Goal: Use online tool/utility: Utilize a website feature to perform a specific function

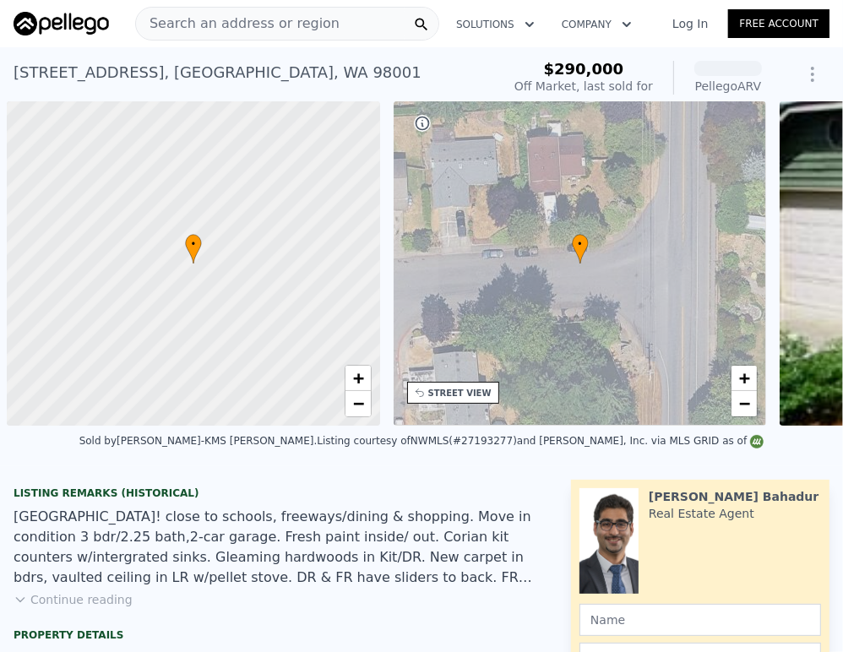
scroll to position [0, 7]
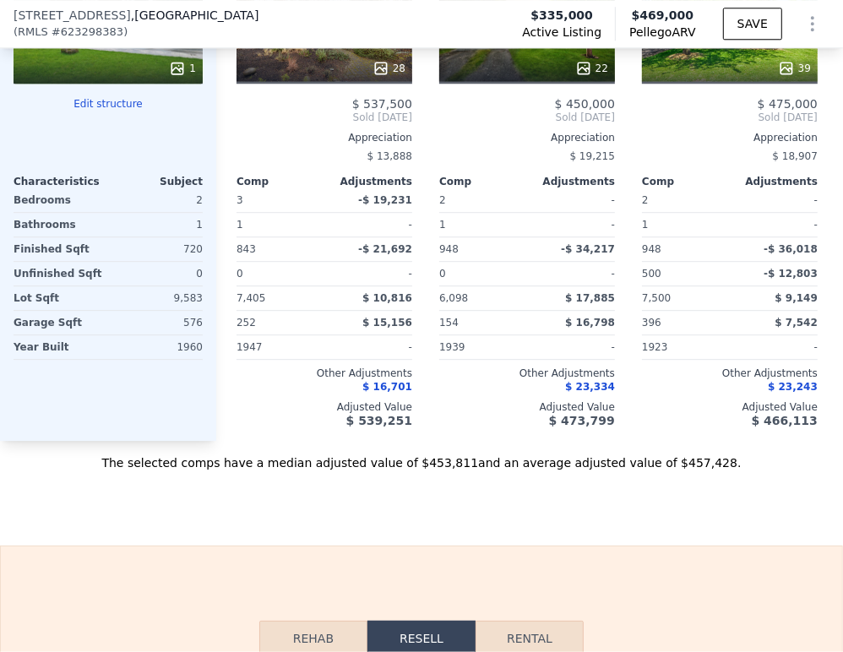
scroll to position [3183, 0]
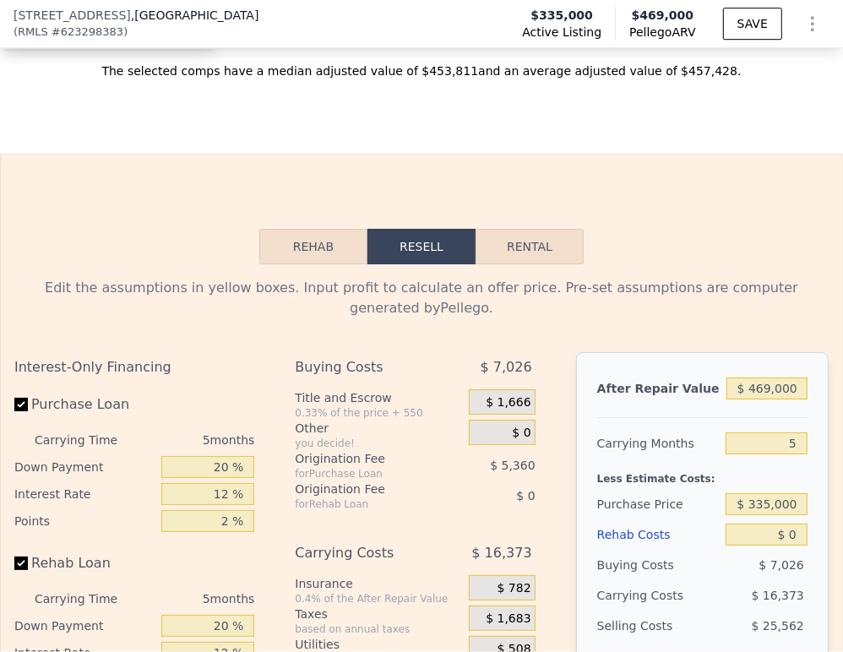
click at [757, 403] on div "$ 469,000" at bounding box center [766, 388] width 81 height 30
click at [773, 449] on input "5" at bounding box center [766, 443] width 82 height 22
type input "4"
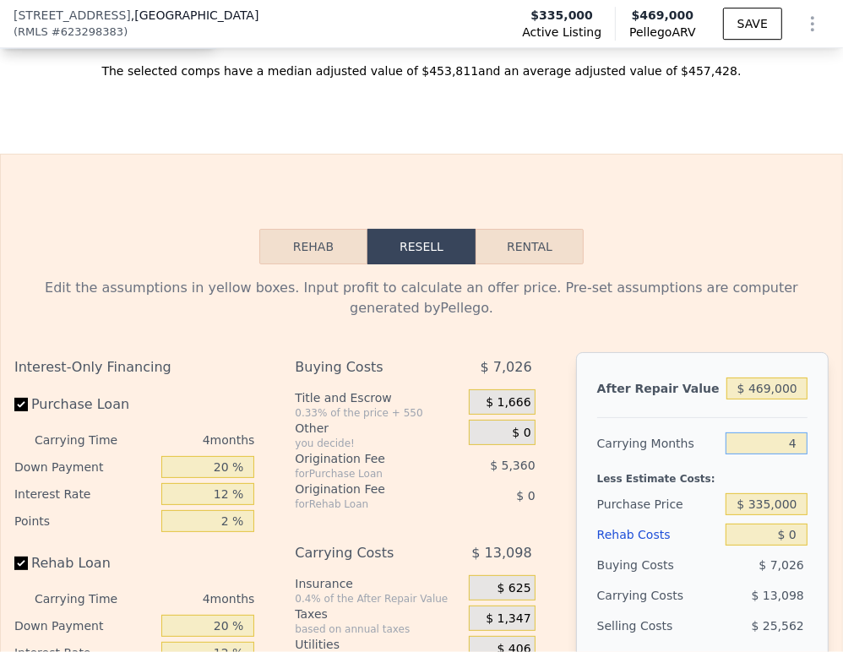
type input "$ 88,314"
type input "4"
click at [750, 508] on input "$ 335,000" at bounding box center [766, 504] width 82 height 22
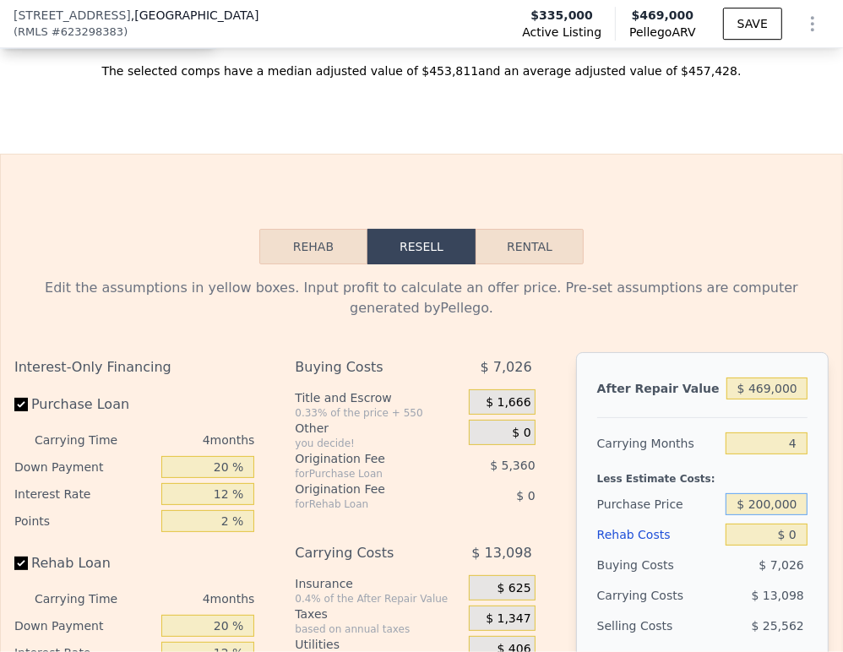
type input "$ 200,000"
click at [725, 567] on div "$ 7,026" at bounding box center [766, 565] width 82 height 30
type input "$ 230,244"
click at [765, 393] on input "$ 469,000" at bounding box center [766, 388] width 81 height 22
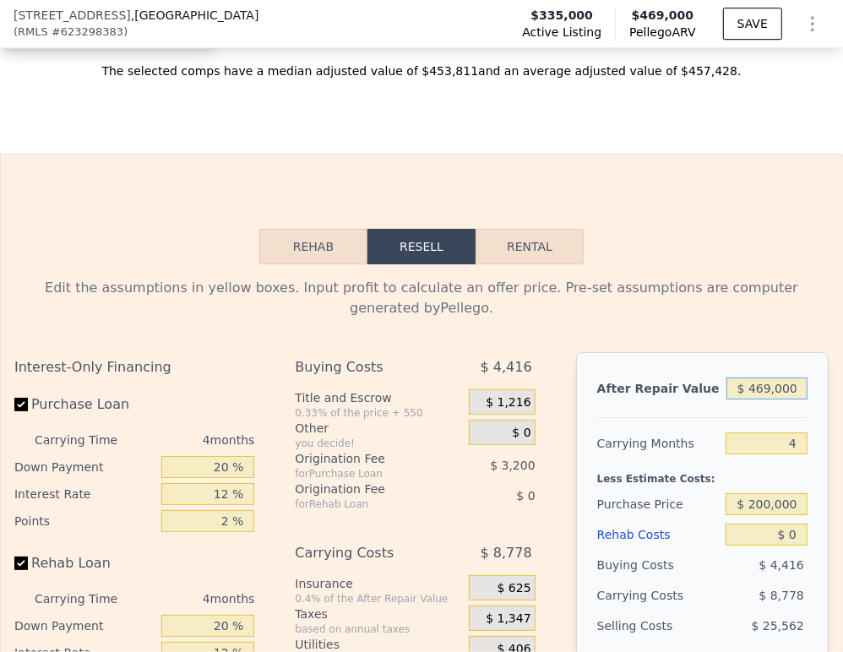
click at [765, 393] on input "$ 469,000" at bounding box center [766, 388] width 81 height 22
type input "$ 53"
type input "-$ 213,114"
type input "$ 530"
type input "-$ 212,618"
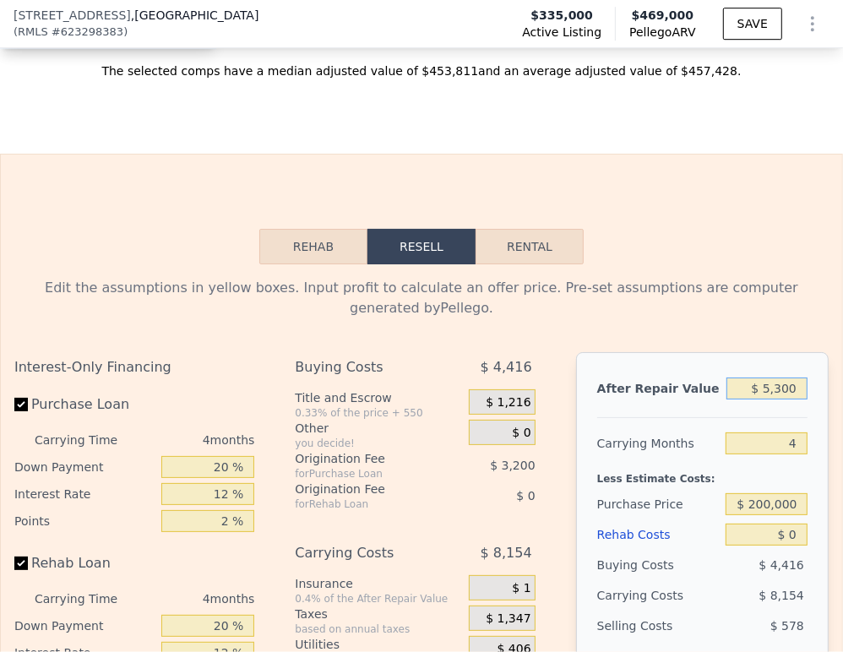
type input "$ 53,000"
type input "-$ 163,016"
type input "$ 530,000"
type input "$ 287,909"
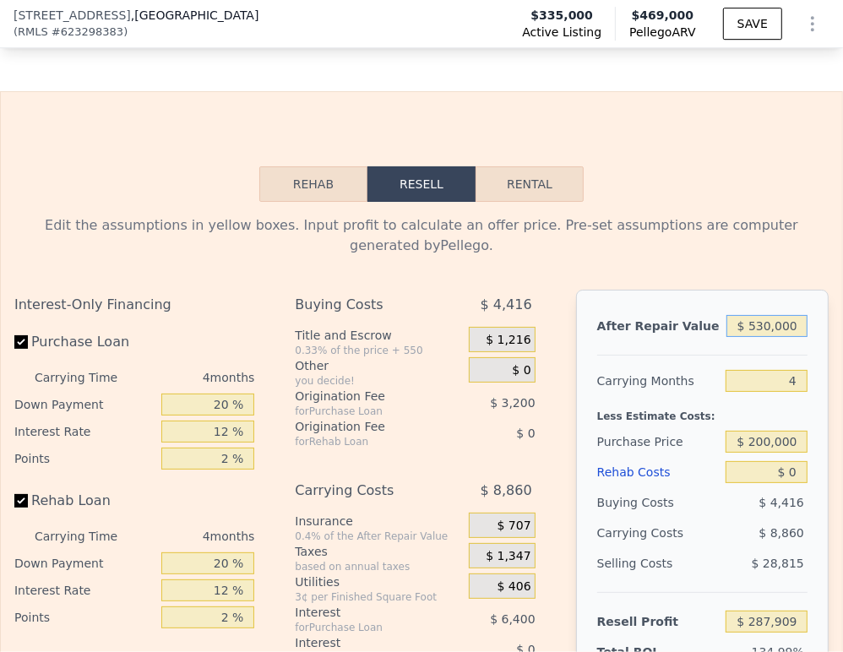
scroll to position [3371, 0]
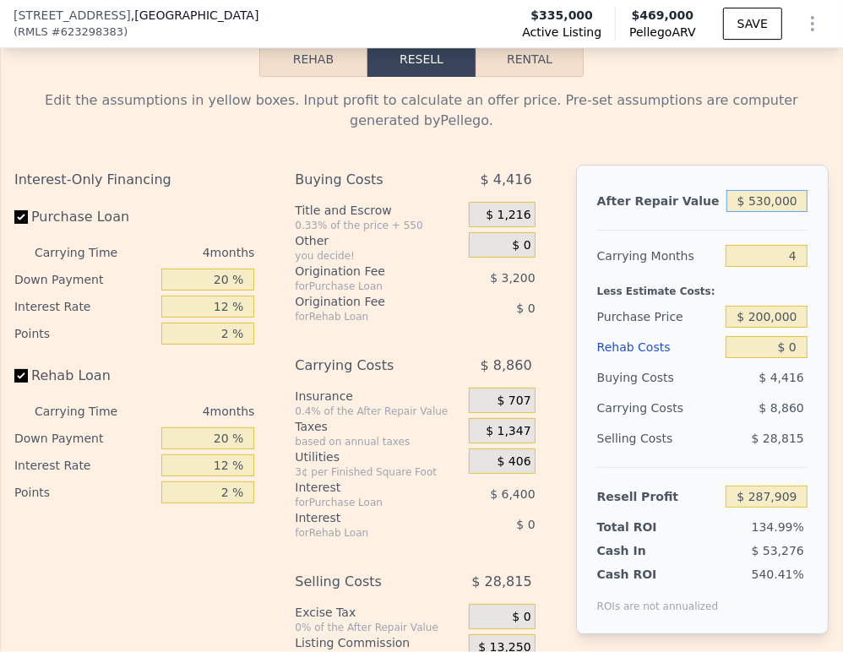
drag, startPoint x: 762, startPoint y: 204, endPoint x: 746, endPoint y: 204, distance: 16.0
click at [746, 204] on input "$ 530,000" at bounding box center [766, 201] width 81 height 22
type input "$ 510,000"
type input "$ 269,003"
click at [697, 263] on div "Carrying Months" at bounding box center [658, 256] width 122 height 30
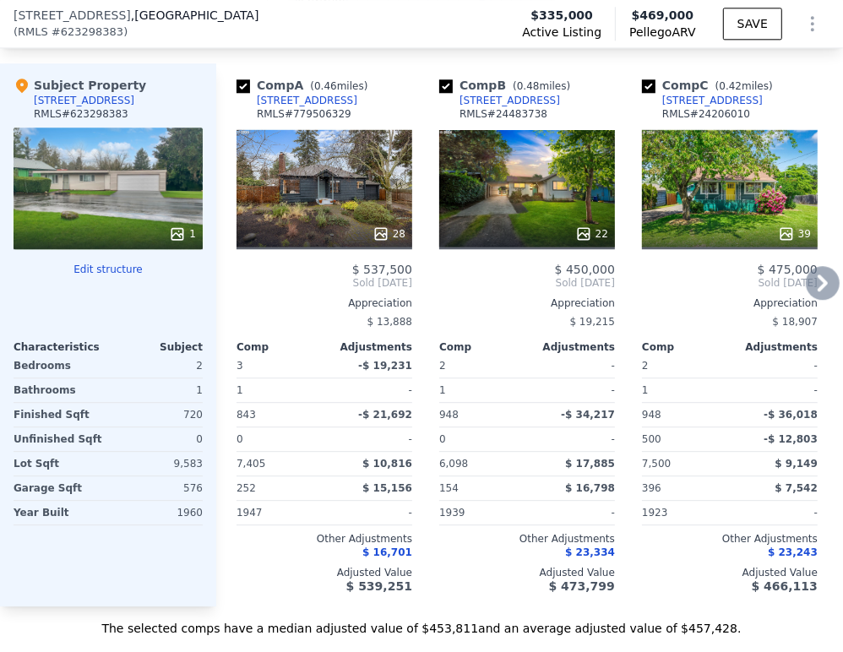
scroll to position [2621, 0]
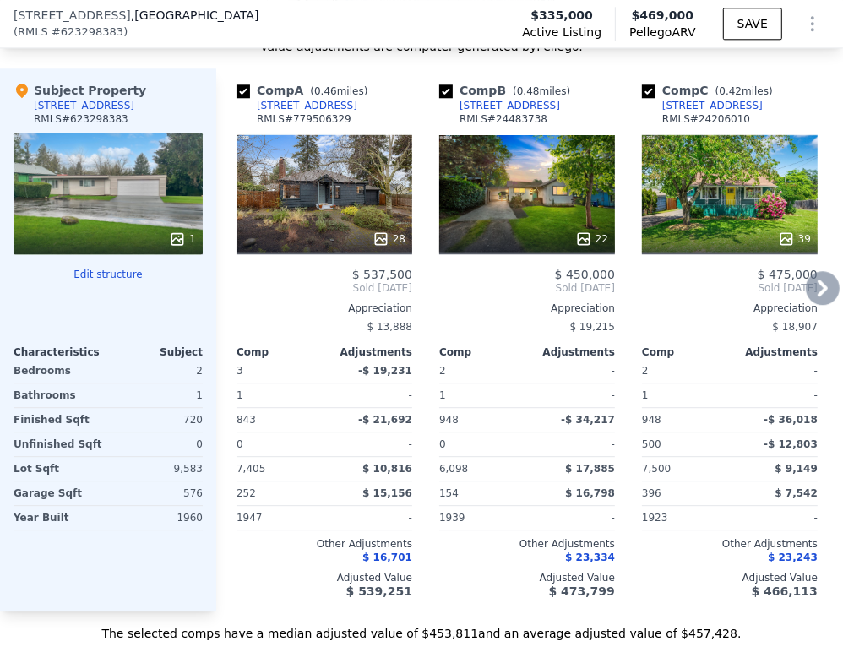
click at [817, 296] on icon at bounding box center [822, 288] width 10 height 17
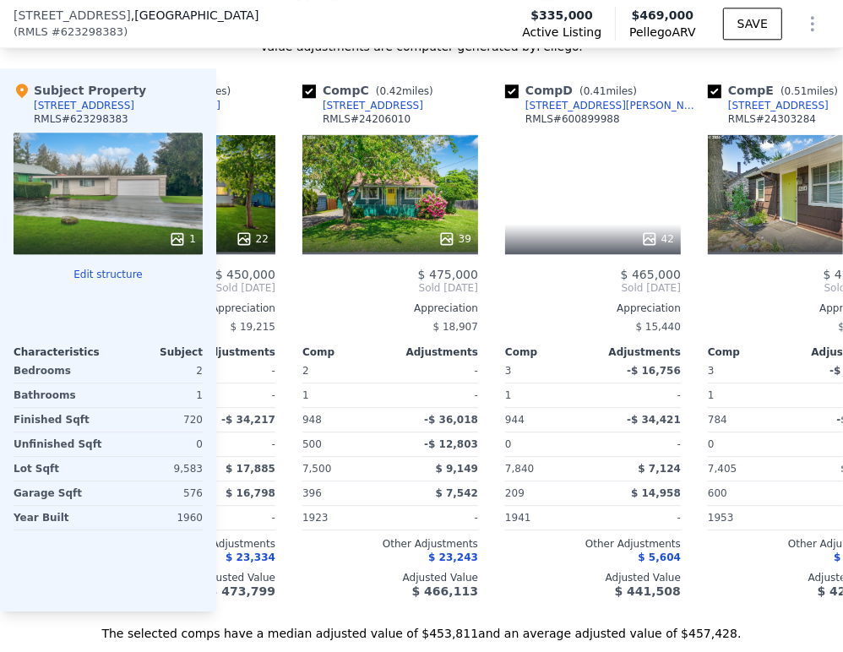
scroll to position [0, 405]
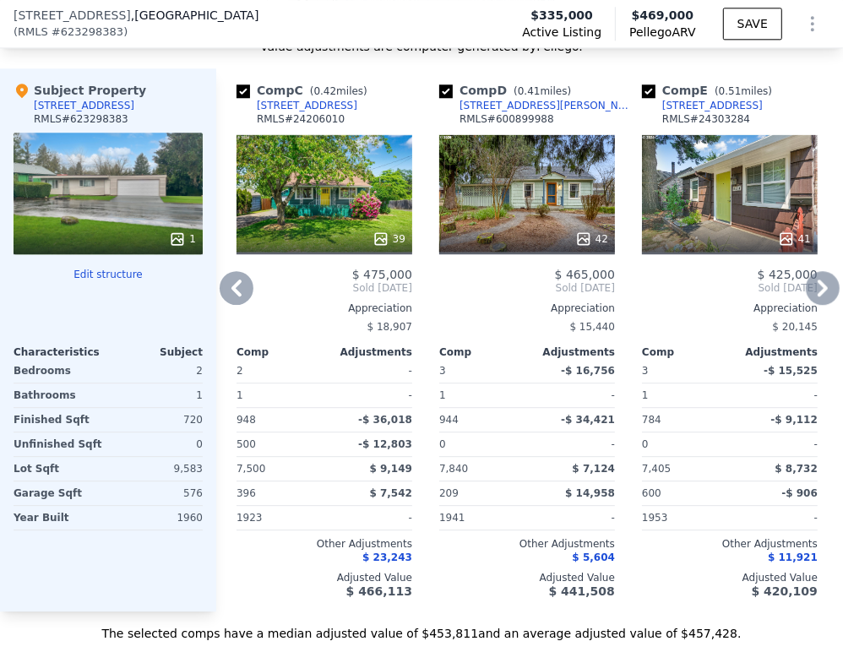
click at [806, 302] on icon at bounding box center [823, 288] width 34 height 34
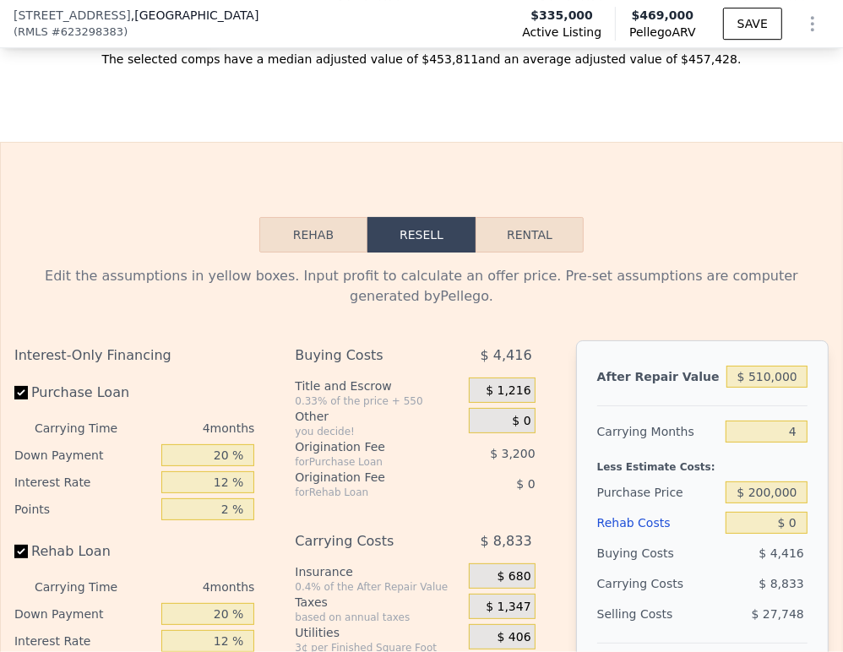
scroll to position [3371, 0]
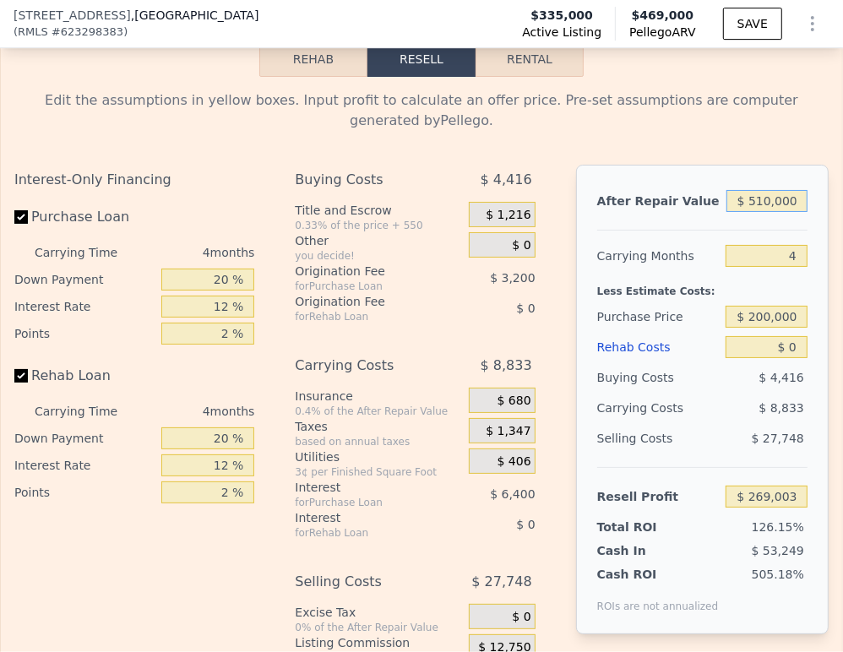
drag, startPoint x: 760, startPoint y: 198, endPoint x: 735, endPoint y: 194, distance: 24.8
click at [735, 194] on input "$ 510,000" at bounding box center [766, 201] width 81 height 22
type input "$ 6,510,000"
type input "$ 5,941,023"
type input "$ 60,510,000"
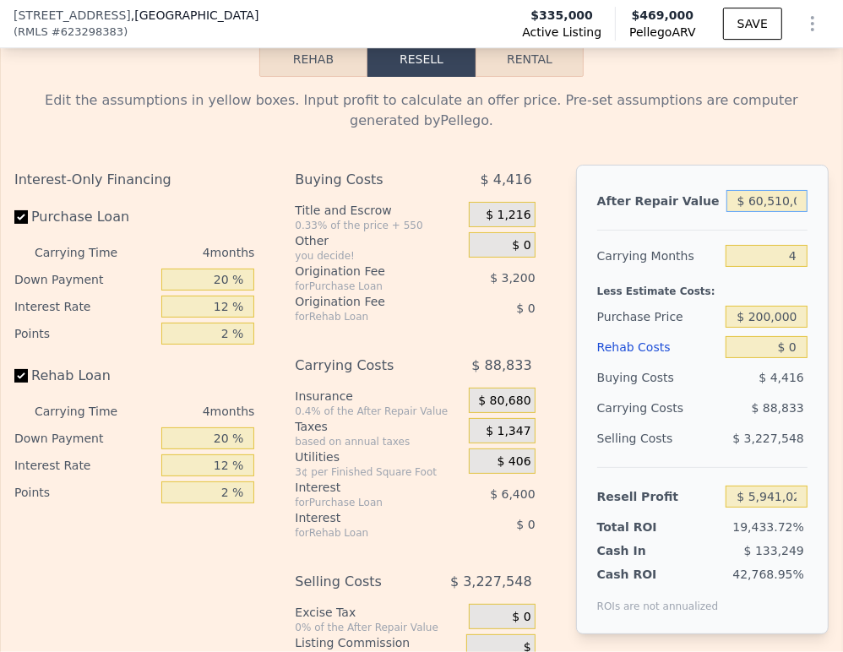
type input "$ 56,989,203"
click at [767, 224] on div at bounding box center [702, 223] width 210 height 14
click at [770, 209] on input "$ 60,510,000" at bounding box center [766, 201] width 81 height 22
click at [771, 209] on input "$ 60,510,000" at bounding box center [766, 201] width 81 height 22
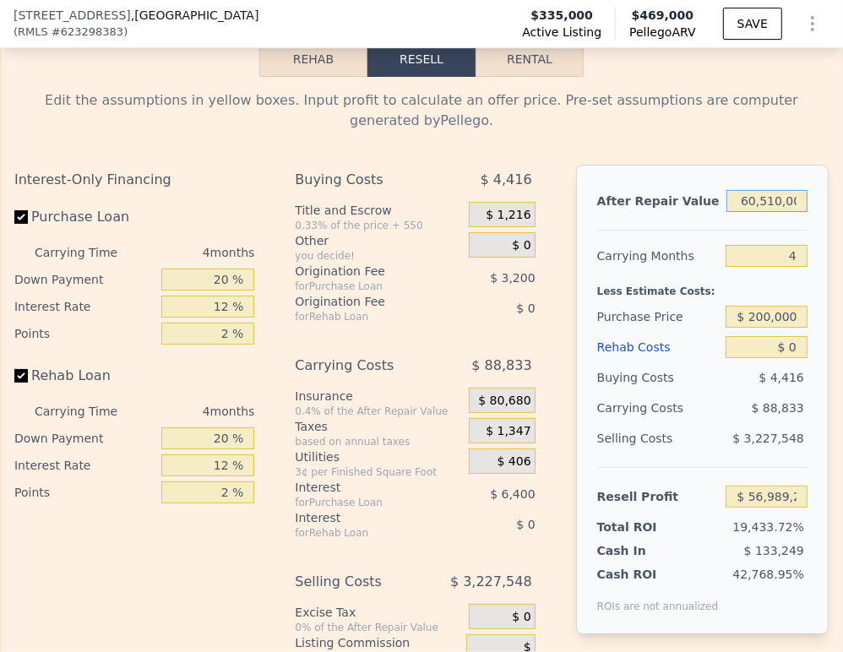
click at [773, 209] on input "$ 60,510,000" at bounding box center [766, 201] width 81 height 22
type input "$ 4"
type input "-$ 213,115"
type input "$ 46"
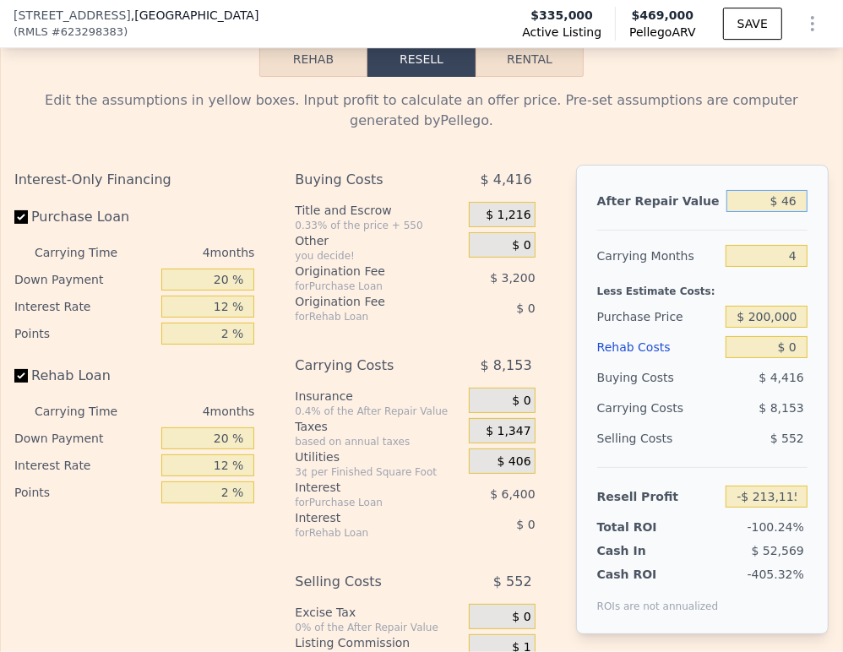
type input "-$ 213,075"
type input "$ 46,000"
type input "-$ 212,686"
type input "$ 460,000"
type input "$ 221,736"
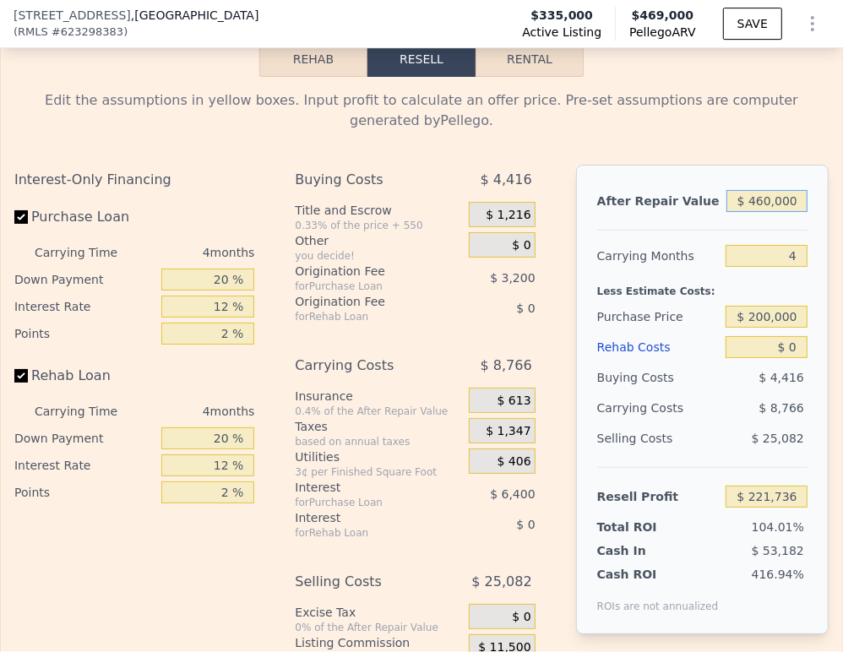
type input "$ 460,000"
click at [741, 308] on input "$ 200,000" at bounding box center [766, 317] width 82 height 22
click at [757, 347] on input "$ 0" at bounding box center [766, 347] width 82 height 22
type input "$ 6"
type input "$ 221,730"
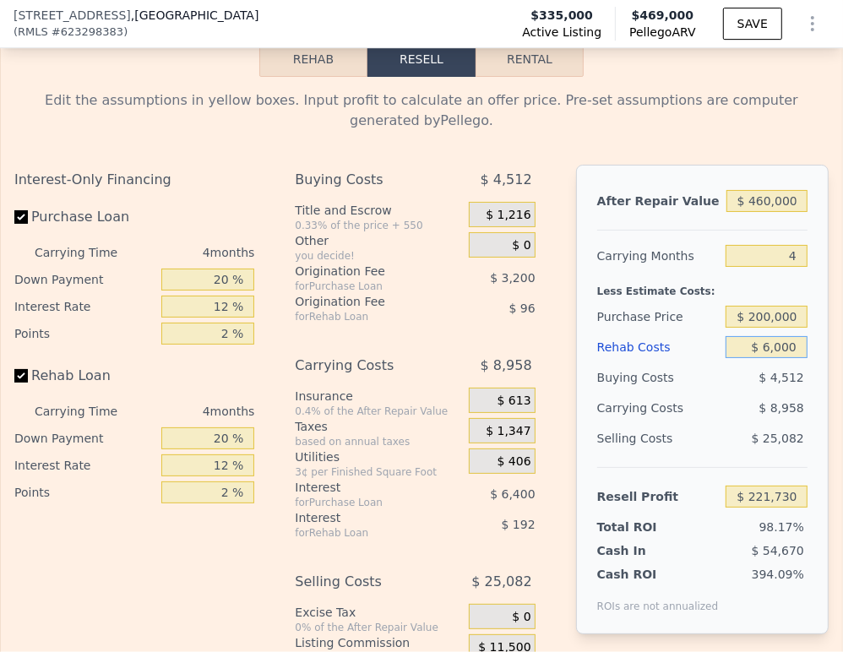
type input "$ 60,000"
type input "$ 158,856"
type input "$ 60,000"
click at [695, 415] on div "$ 10,686" at bounding box center [748, 408] width 117 height 30
click at [195, 270] on div "20 %" at bounding box center [208, 279] width 94 height 27
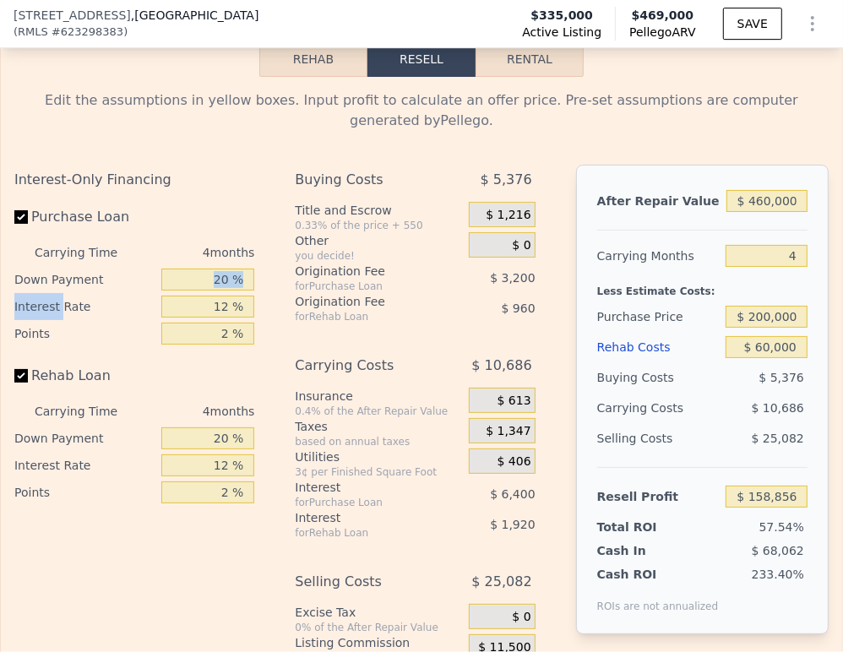
click at [195, 270] on div "20 %" at bounding box center [208, 279] width 94 height 27
click at [210, 296] on div "12 %" at bounding box center [208, 306] width 94 height 27
click at [210, 287] on input "20 %" at bounding box center [208, 280] width 94 height 22
click at [211, 286] on input "20 %" at bounding box center [208, 280] width 94 height 22
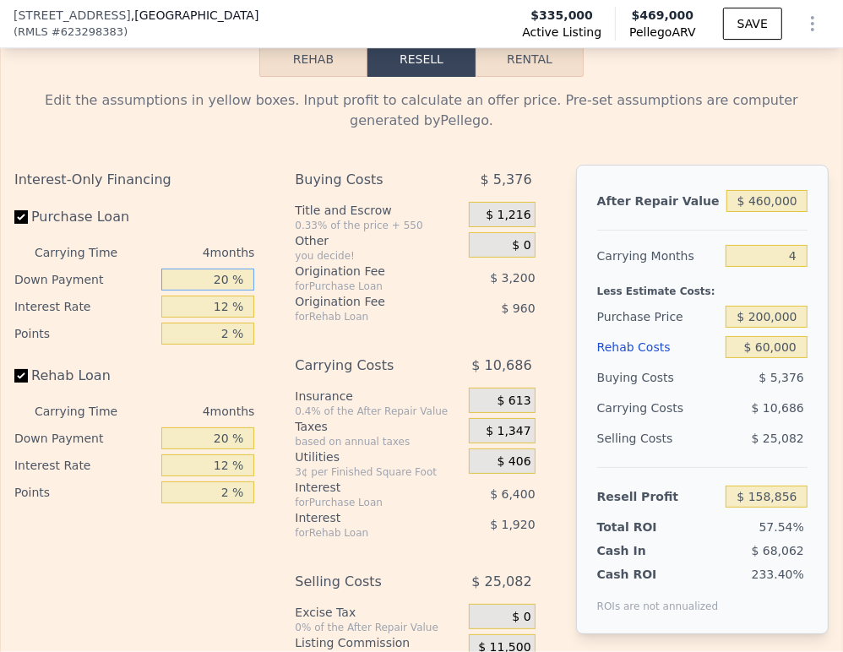
click at [211, 286] on input "20 %" at bounding box center [208, 280] width 94 height 22
type input "1 %"
type input "$ 156,576"
type input "10 %"
type input "$ 157,656"
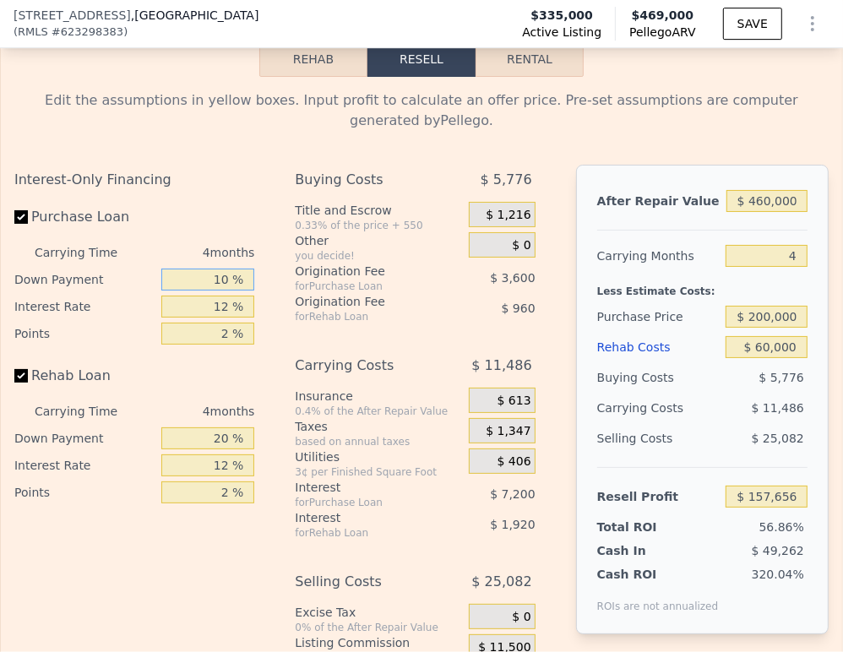
type input "10 %"
click at [214, 307] on input "12 %" at bounding box center [208, 307] width 94 height 22
click at [214, 309] on input "12 %" at bounding box center [208, 307] width 94 height 22
type input "9 %"
type input "$ 159,456"
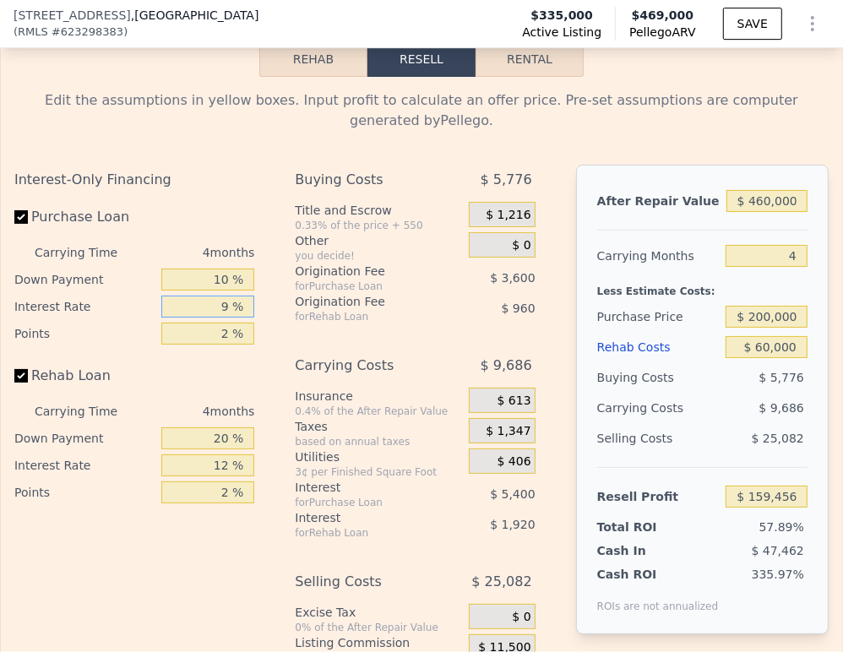
type input "9 %"
click at [223, 343] on input "2 %" at bounding box center [208, 334] width 94 height 22
click at [223, 344] on input "2 %" at bounding box center [208, 334] width 94 height 22
type input "1.5 %"
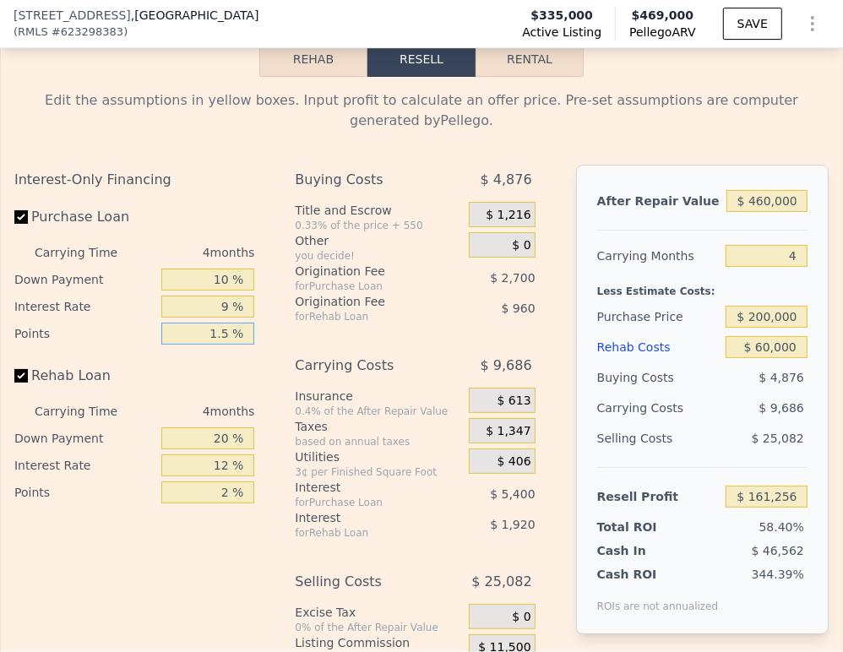
type input "$ 160,356"
type input "1.5 %"
click at [209, 444] on input "20 %" at bounding box center [208, 438] width 94 height 22
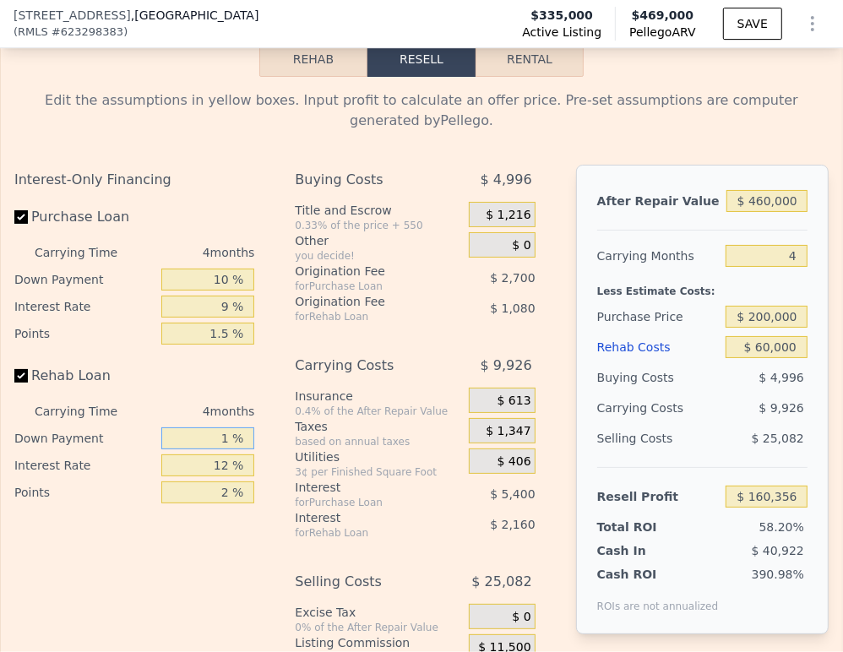
type input "10 %"
type input "$ 159,996"
type input "10 %"
click at [214, 465] on input "12 %" at bounding box center [208, 465] width 94 height 22
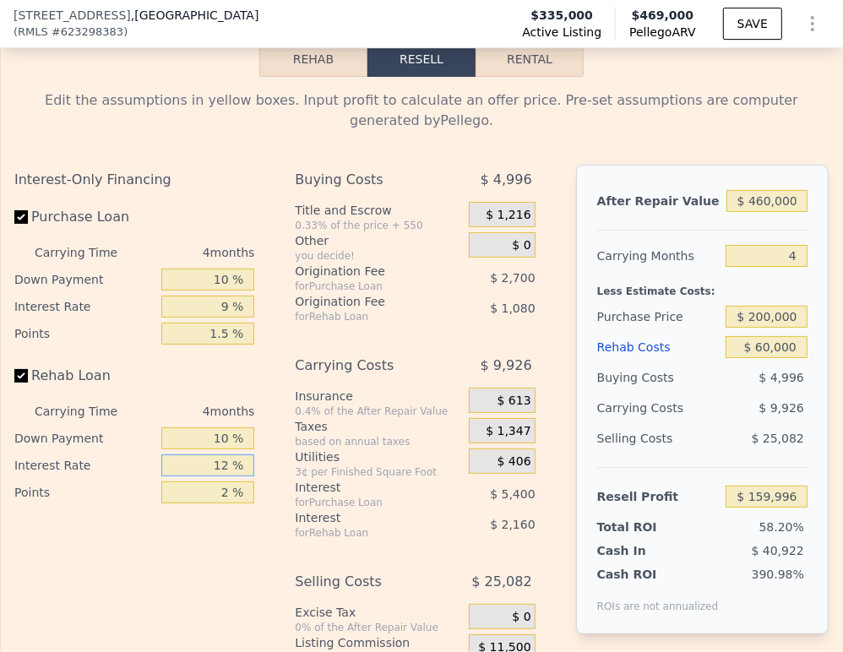
click at [214, 465] on input "12 %" at bounding box center [208, 465] width 94 height 22
type input "1.5 %"
type input "$ 161,884"
type input "1.5 %"
click at [228, 503] on input "2 %" at bounding box center [208, 492] width 94 height 22
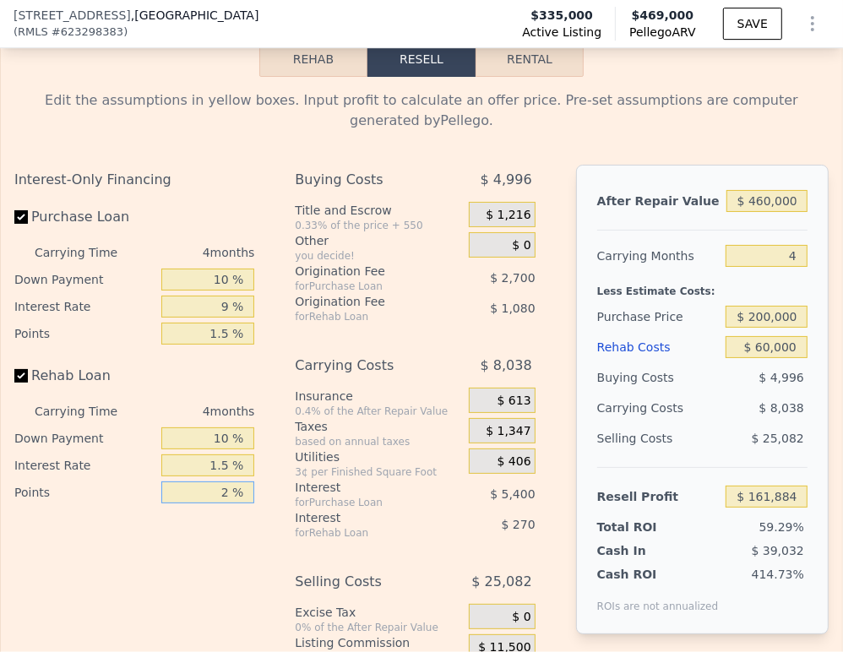
click at [228, 503] on input "2 %" at bounding box center [208, 492] width 94 height 22
click at [220, 499] on input "2 %" at bounding box center [208, 492] width 94 height 22
type input "1.5 %"
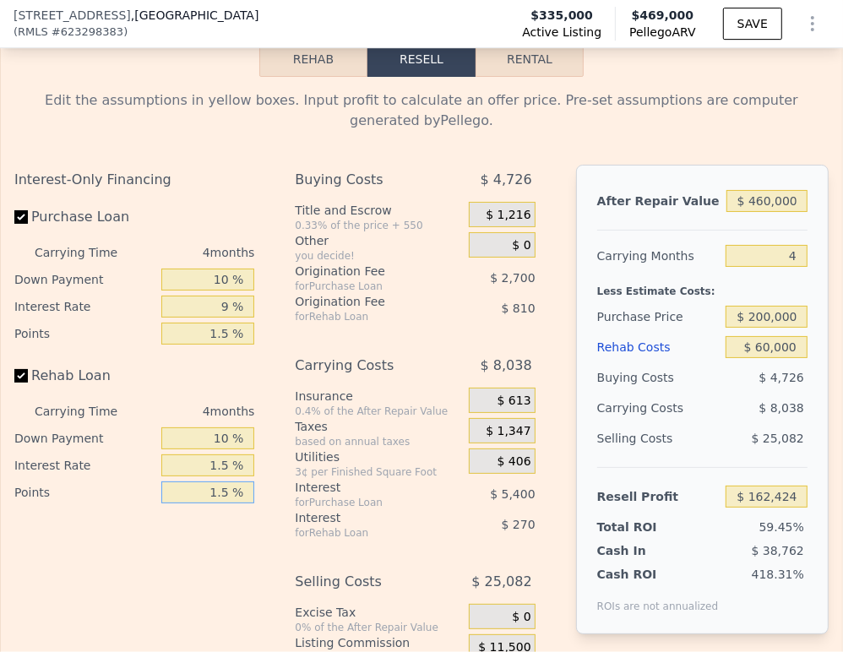
type input "$ 162,154"
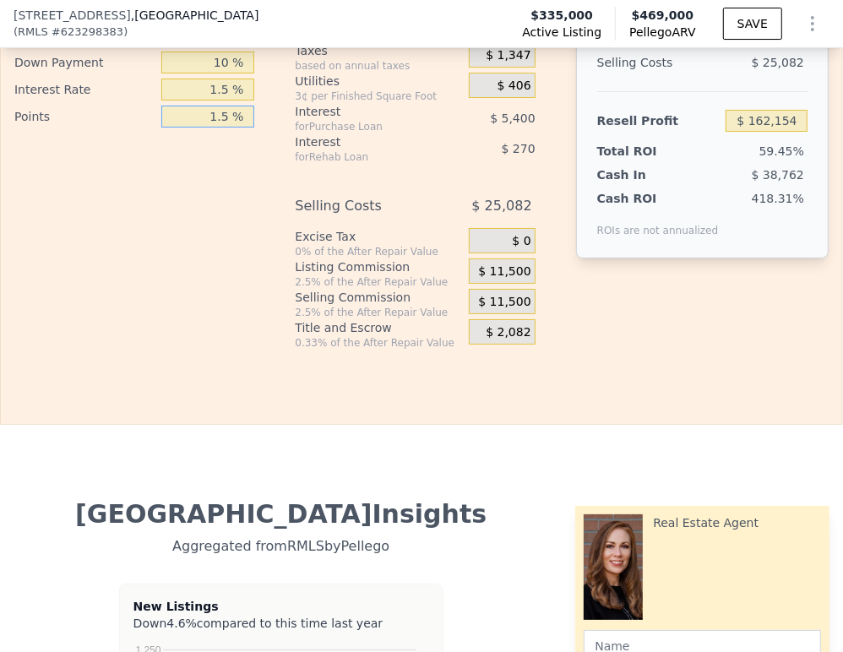
type input "1.5 %"
click at [480, 280] on span "$ 11,500" at bounding box center [504, 271] width 52 height 15
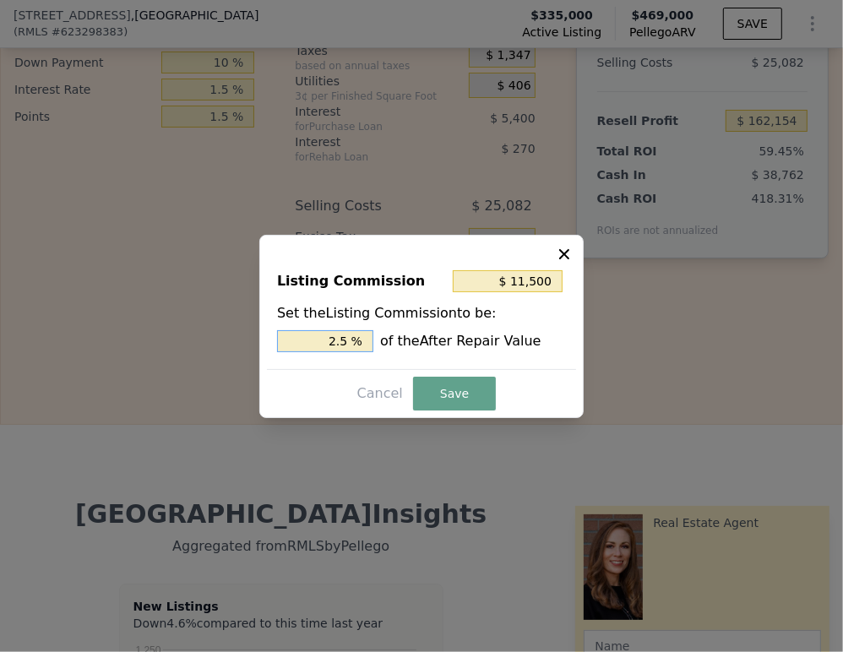
click at [336, 342] on input "2.5 %" at bounding box center [325, 341] width 96 height 22
click at [339, 343] on input "2.5 %" at bounding box center [325, 341] width 96 height 22
type input "$ 6,900"
type input "1.5 %"
click at [434, 390] on button "Save" at bounding box center [454, 394] width 83 height 34
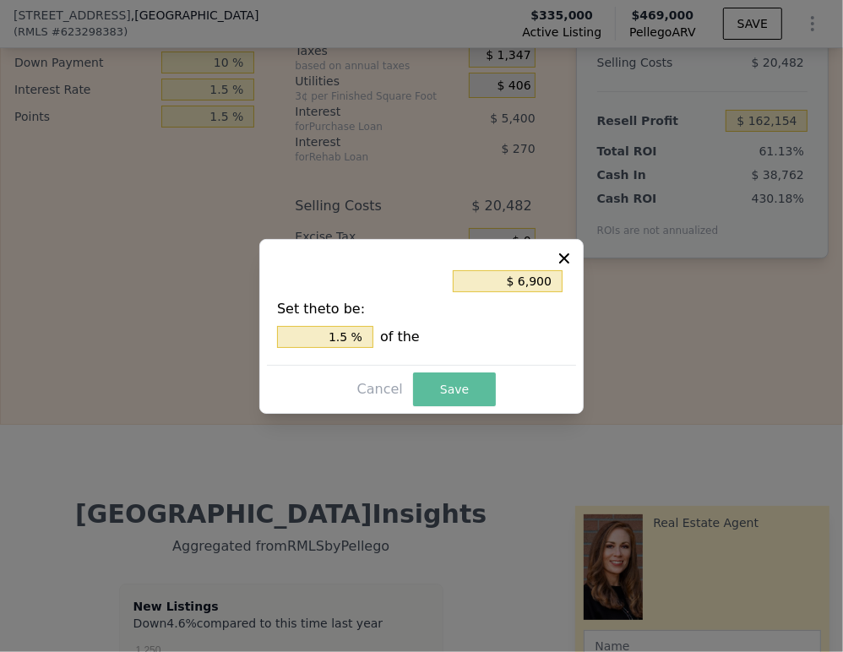
type input "$ 166,754"
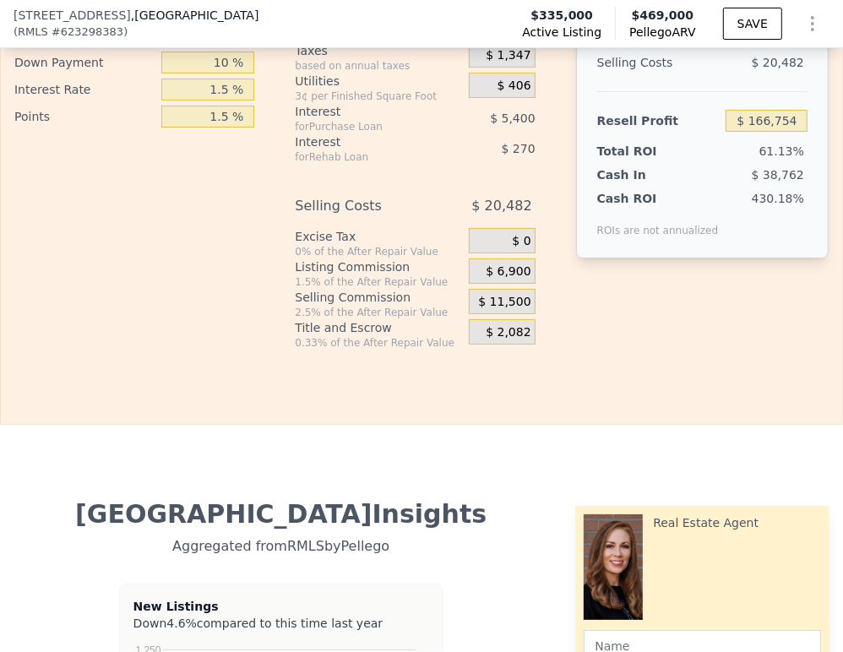
click at [500, 228] on div "Selling Costs $ 20,482" at bounding box center [415, 209] width 240 height 37
click at [500, 247] on div "$ 0" at bounding box center [502, 240] width 67 height 25
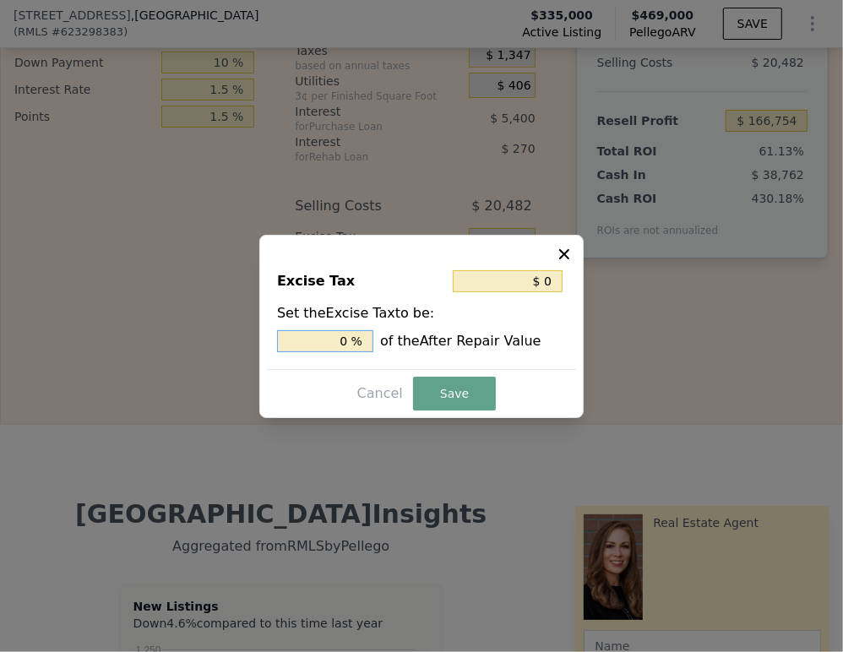
drag, startPoint x: 352, startPoint y: 348, endPoint x: 339, endPoint y: 345, distance: 13.1
click at [339, 345] on input "0 %" at bounding box center [325, 341] width 96 height 22
type input "$ 4,600"
type input "1. %"
type input "$ 6,900"
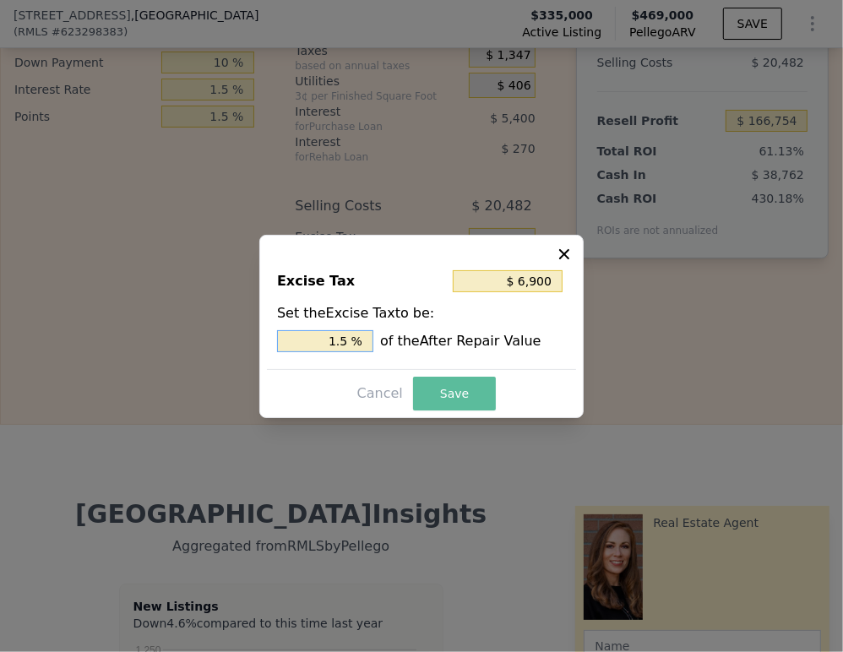
type input "1.5 %"
click at [455, 383] on button "Save" at bounding box center [454, 394] width 83 height 34
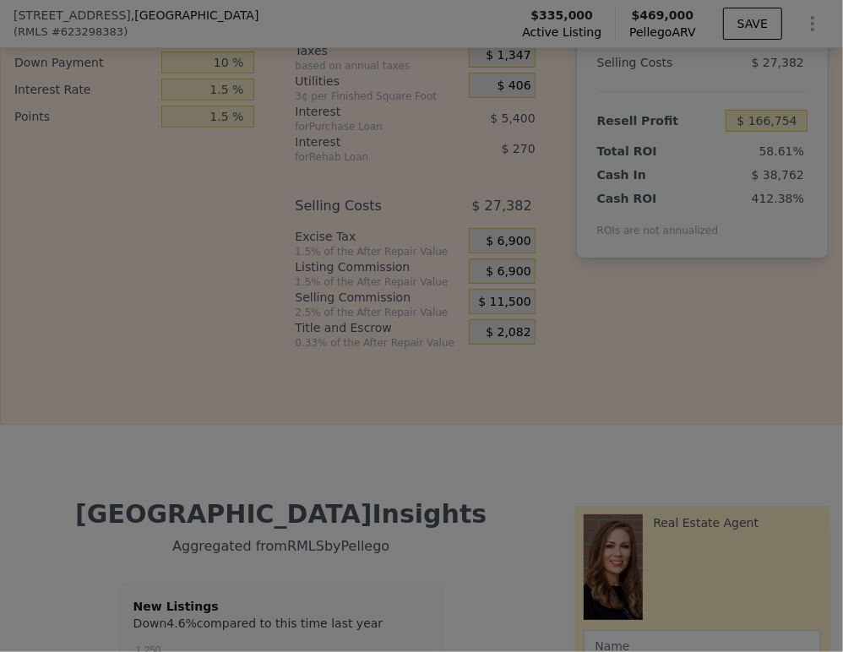
type input "$ 159,854"
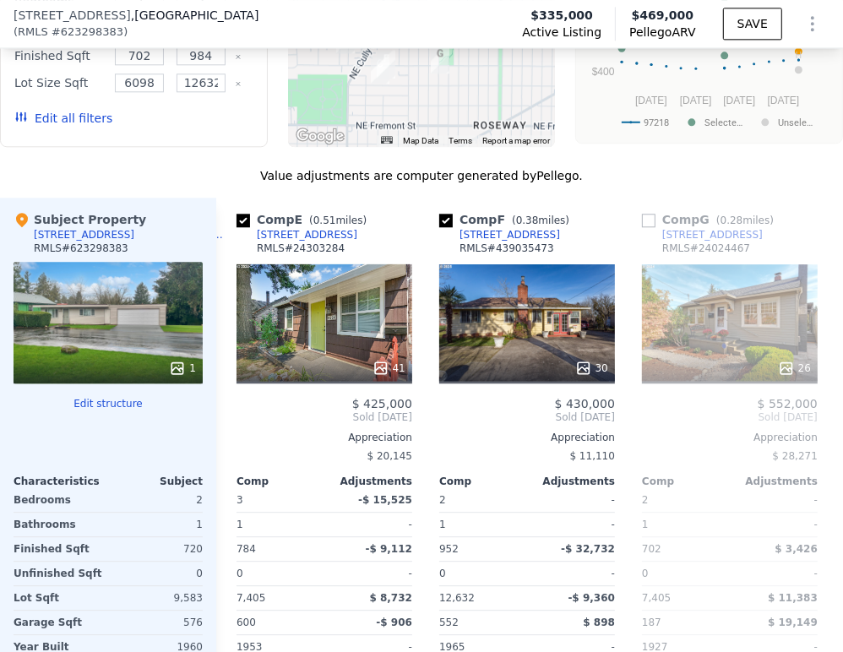
scroll to position [2621, 0]
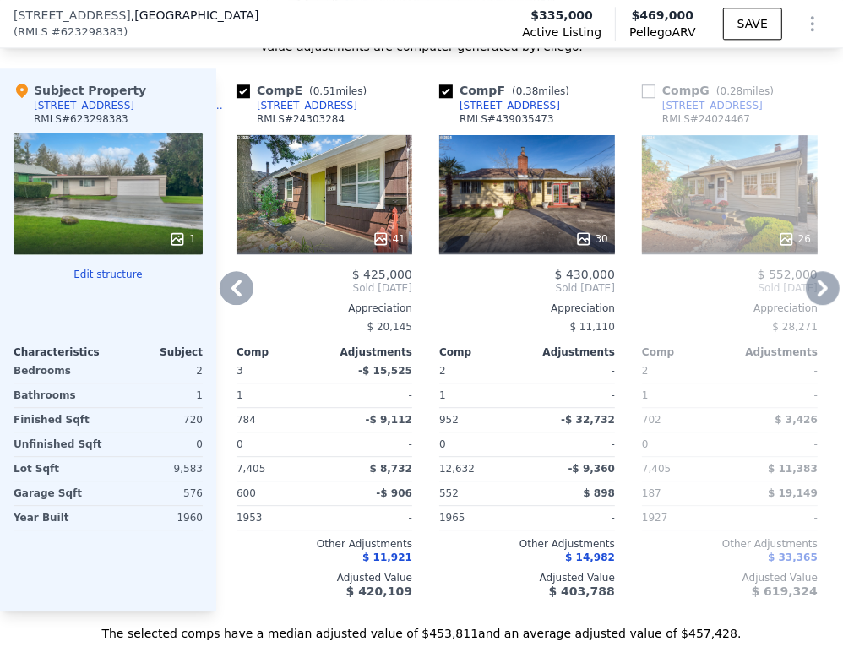
click at [806, 302] on icon at bounding box center [823, 288] width 34 height 34
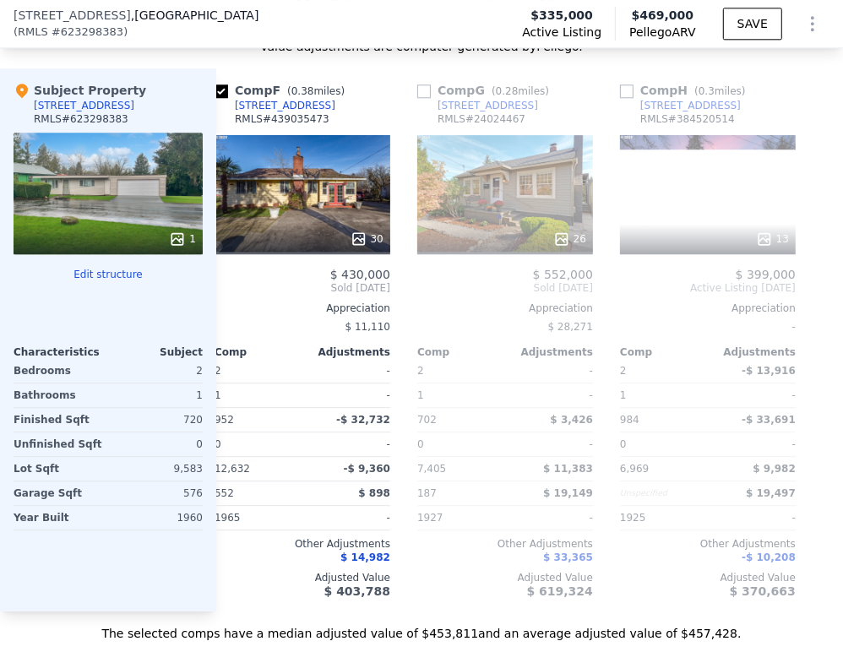
scroll to position [0, 1049]
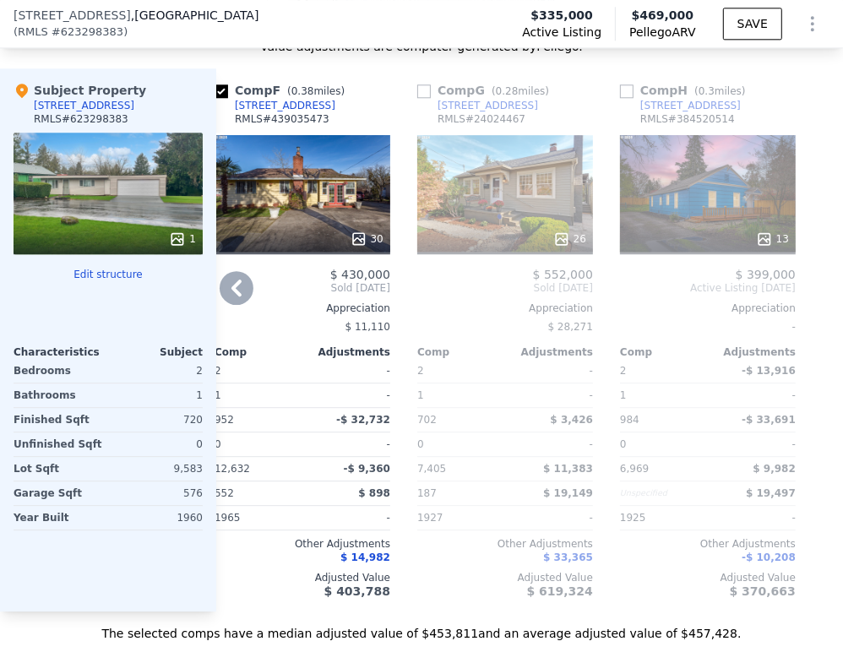
click at [226, 296] on icon at bounding box center [237, 288] width 34 height 34
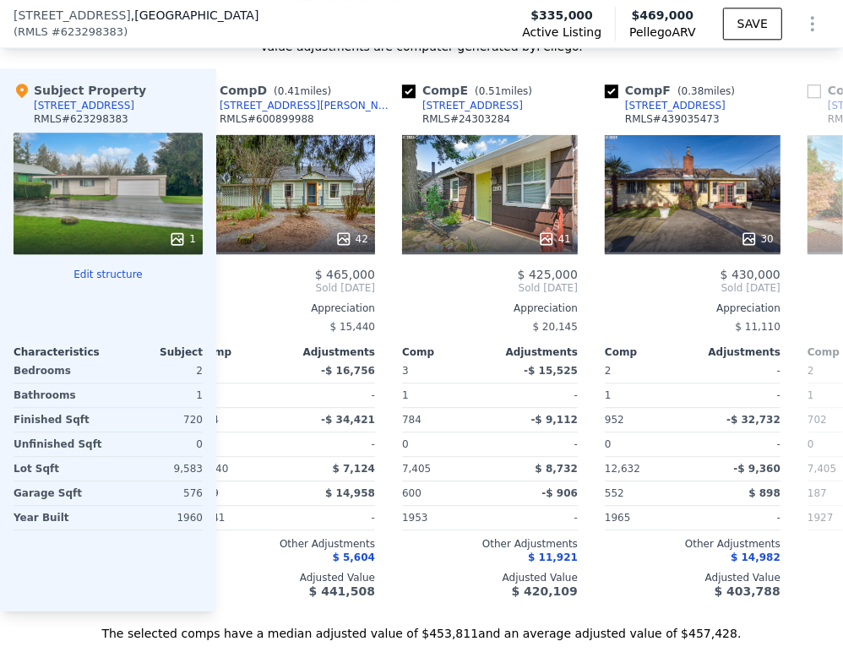
scroll to position [0, 643]
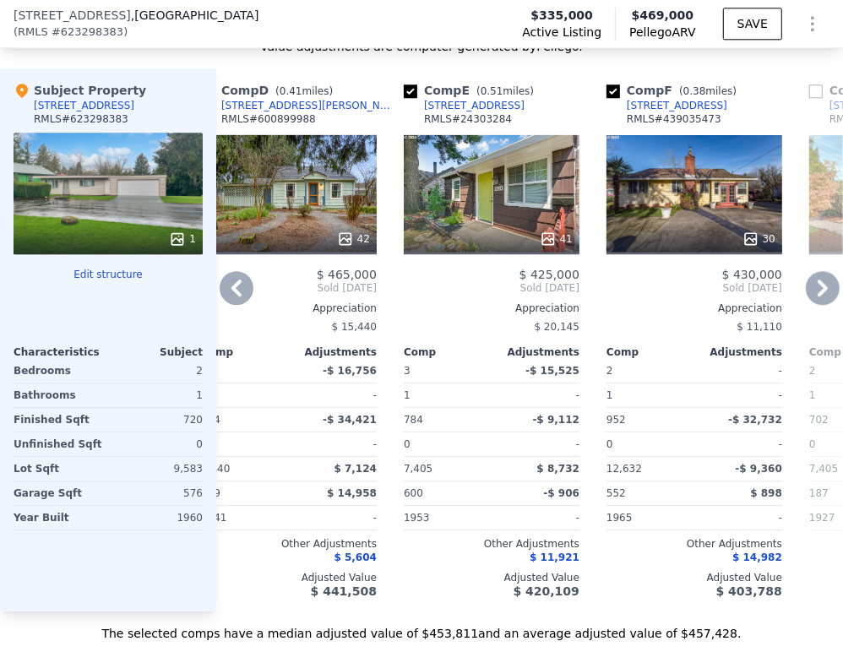
click at [236, 290] on icon at bounding box center [237, 288] width 34 height 34
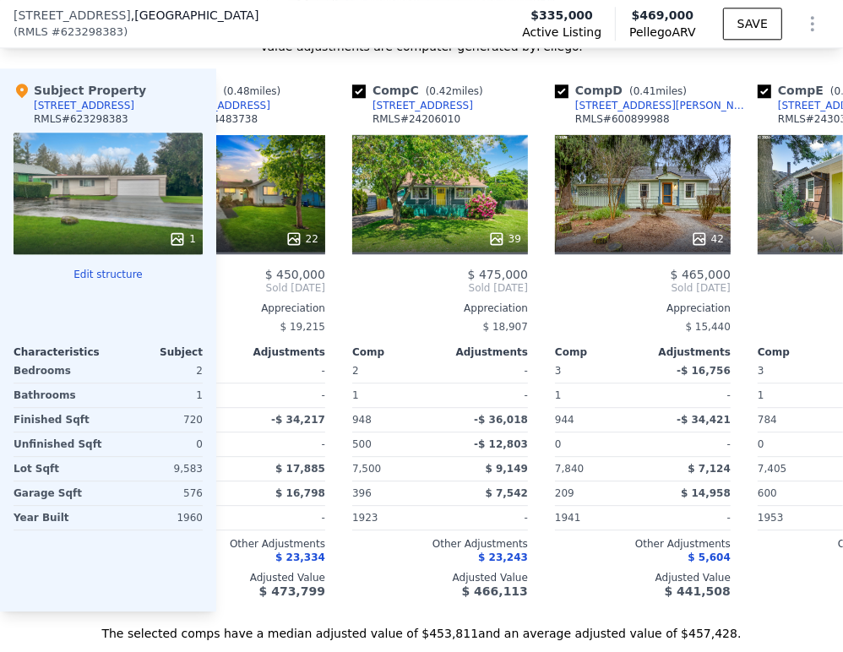
scroll to position [0, 238]
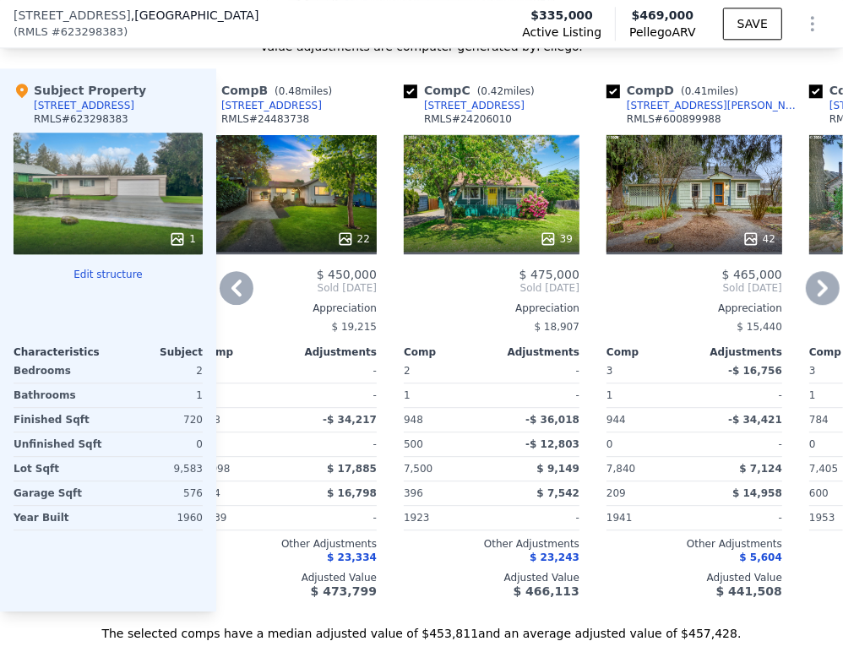
click at [232, 296] on icon at bounding box center [237, 288] width 34 height 34
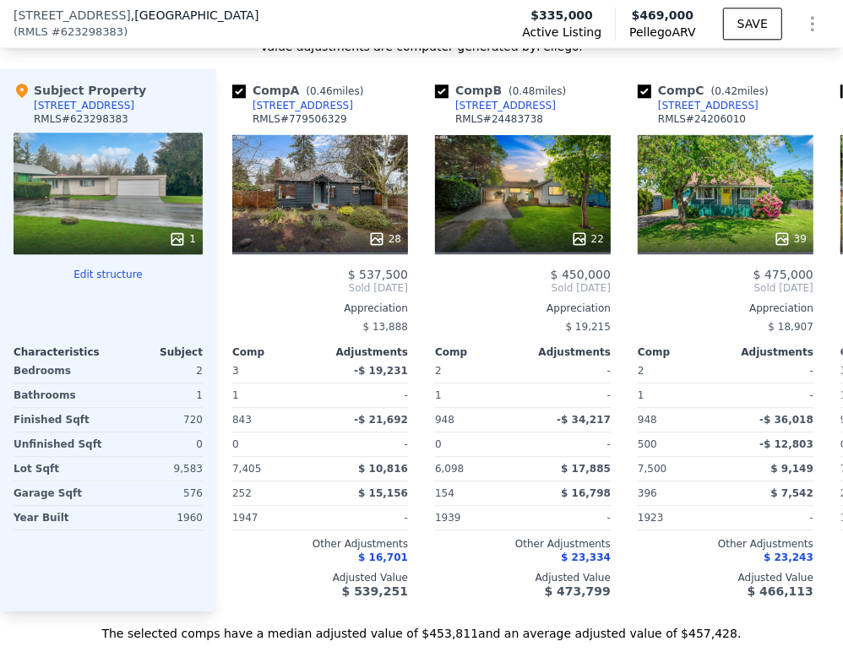
scroll to position [0, 0]
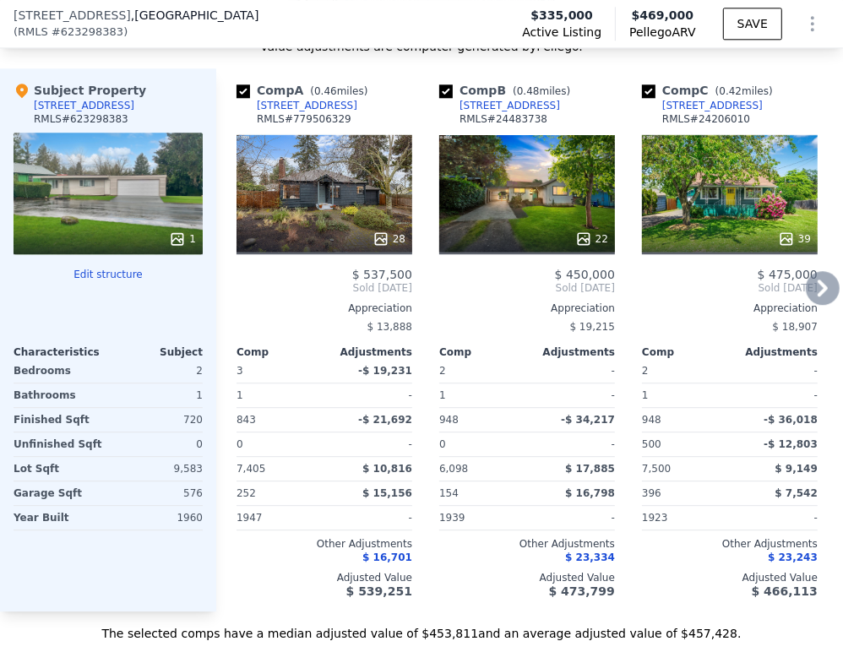
click at [808, 300] on icon at bounding box center [823, 288] width 34 height 34
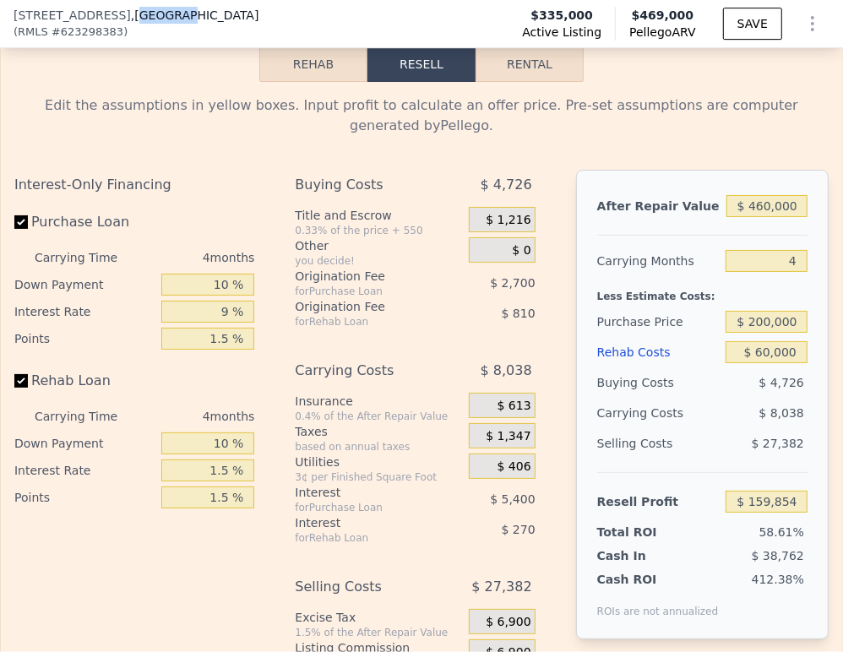
scroll to position [3364, 0]
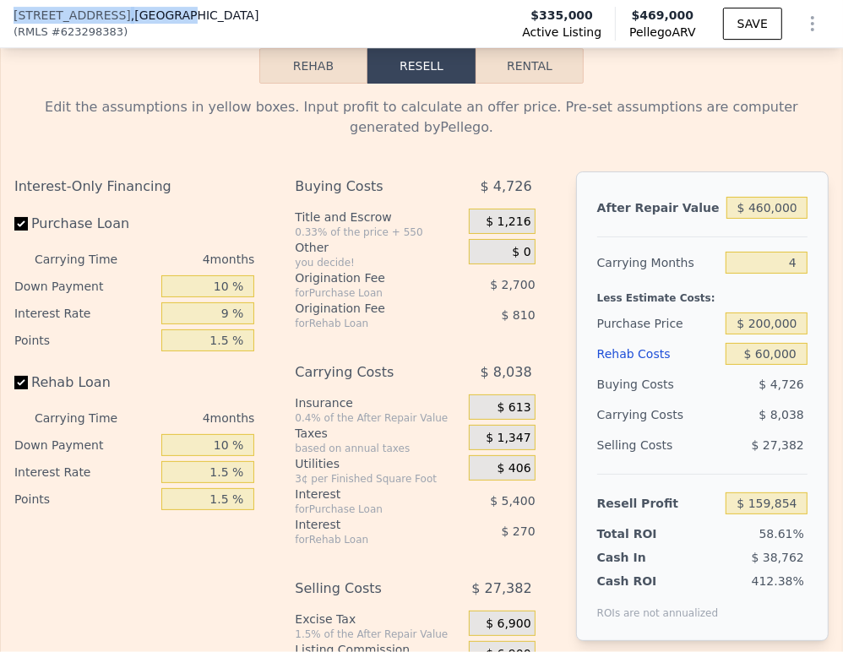
drag, startPoint x: 171, startPoint y: 14, endPoint x: 12, endPoint y: 17, distance: 158.8
click at [12, 17] on div "[STREET_ADDRESS] ( RMLS # 623298383 ) Active Listing $335,000 Pellego ARV $469,…" at bounding box center [421, 23] width 843 height 47
copy div "[STREET_ADDRESS]"
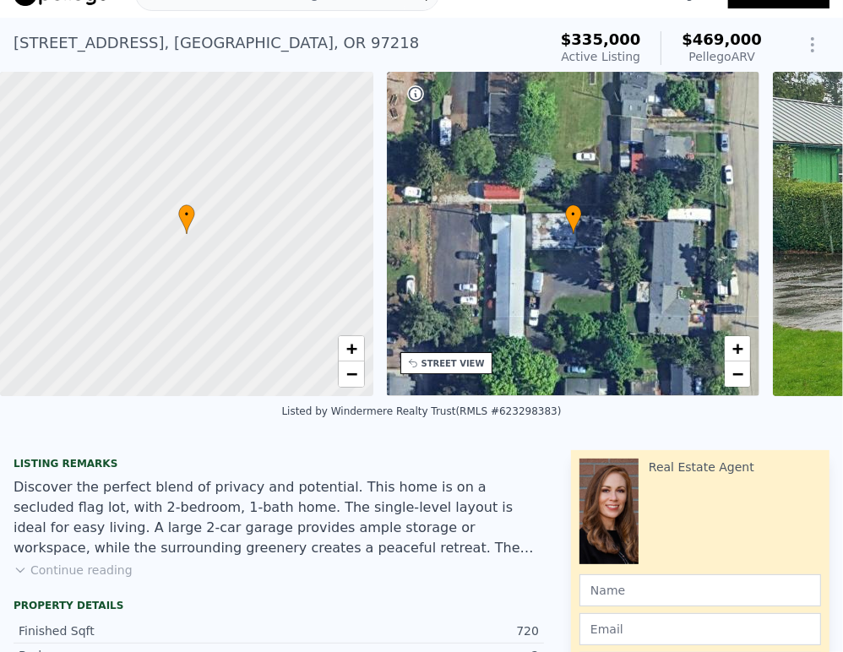
scroll to position [6, 0]
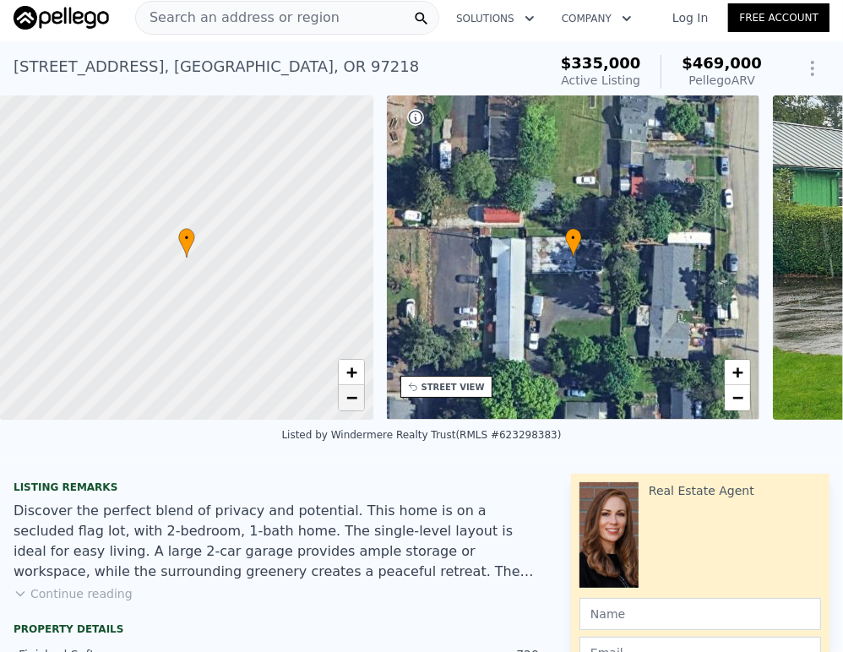
click at [348, 404] on span "−" at bounding box center [350, 397] width 11 height 21
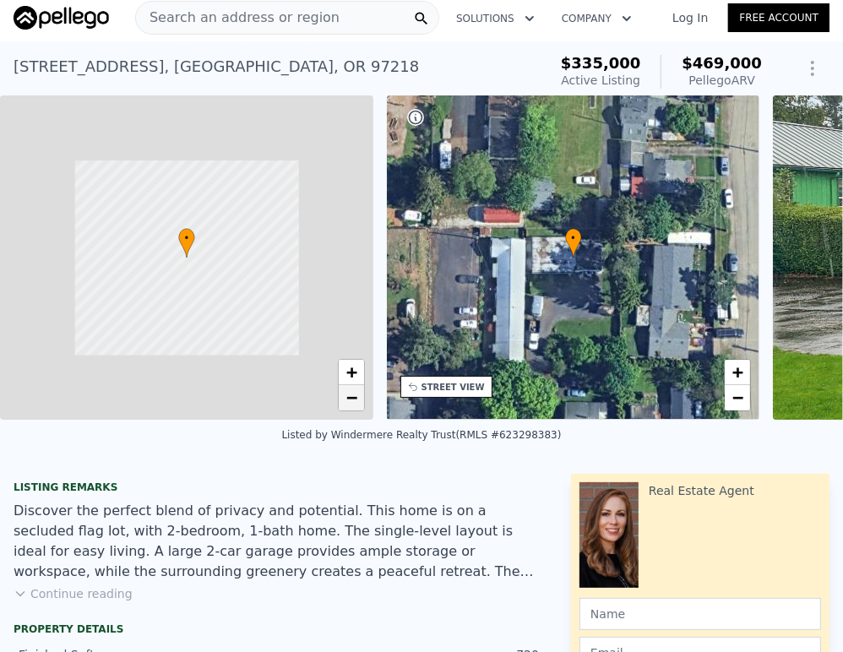
click at [350, 404] on span "−" at bounding box center [350, 397] width 11 height 21
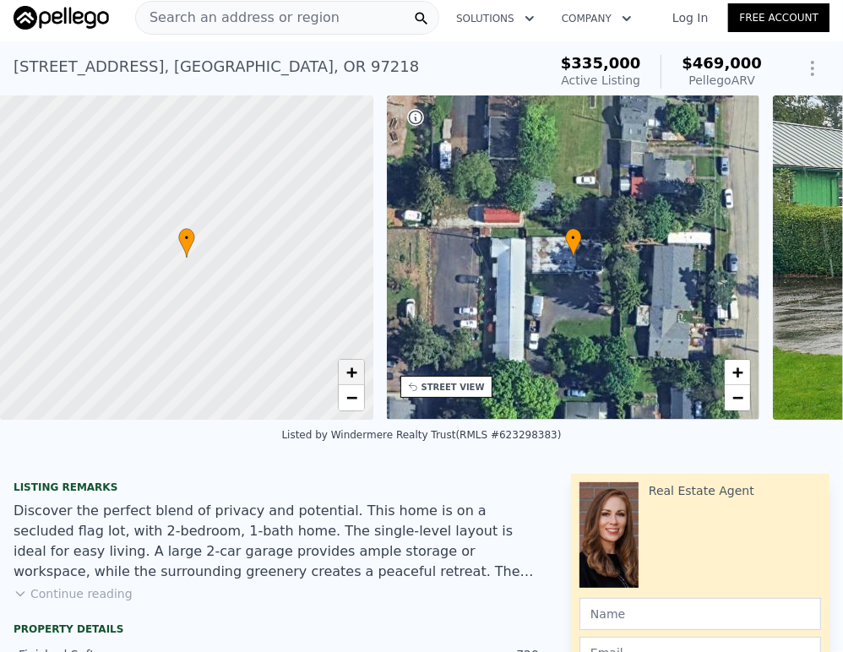
click at [356, 375] on span "+" at bounding box center [350, 371] width 11 height 21
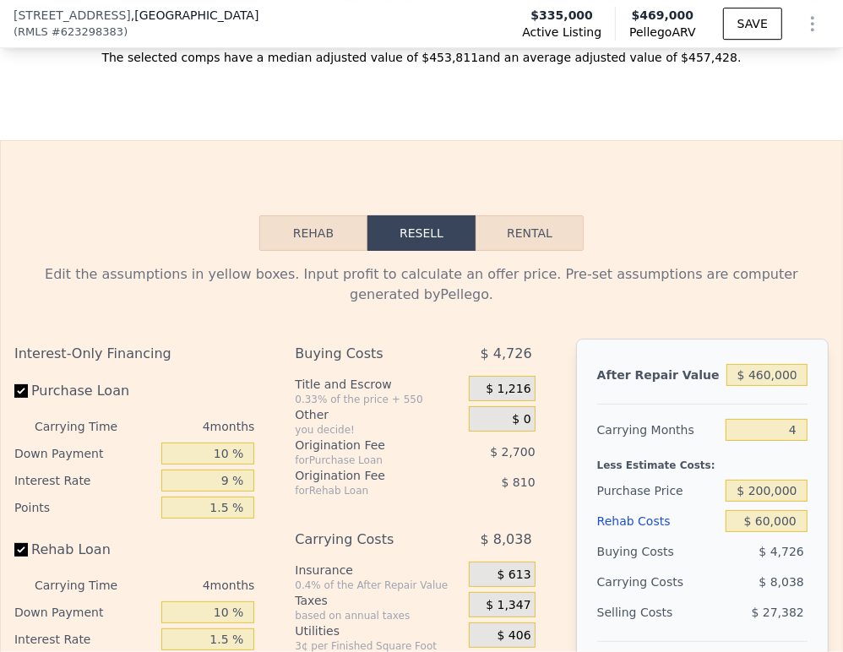
scroll to position [3189, 0]
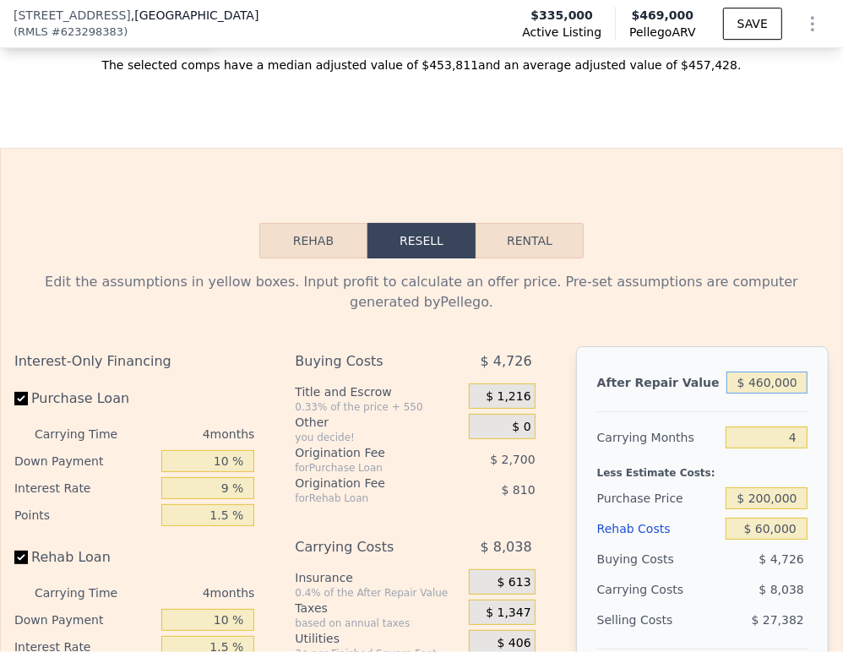
click at [756, 386] on input "$ 460,000" at bounding box center [766, 383] width 81 height 22
click at [752, 383] on input "$ 460,000" at bounding box center [766, 383] width 81 height 22
click at [760, 390] on input "$ 460,000" at bounding box center [766, 383] width 81 height 22
drag, startPoint x: 759, startPoint y: 383, endPoint x: 751, endPoint y: 388, distance: 9.8
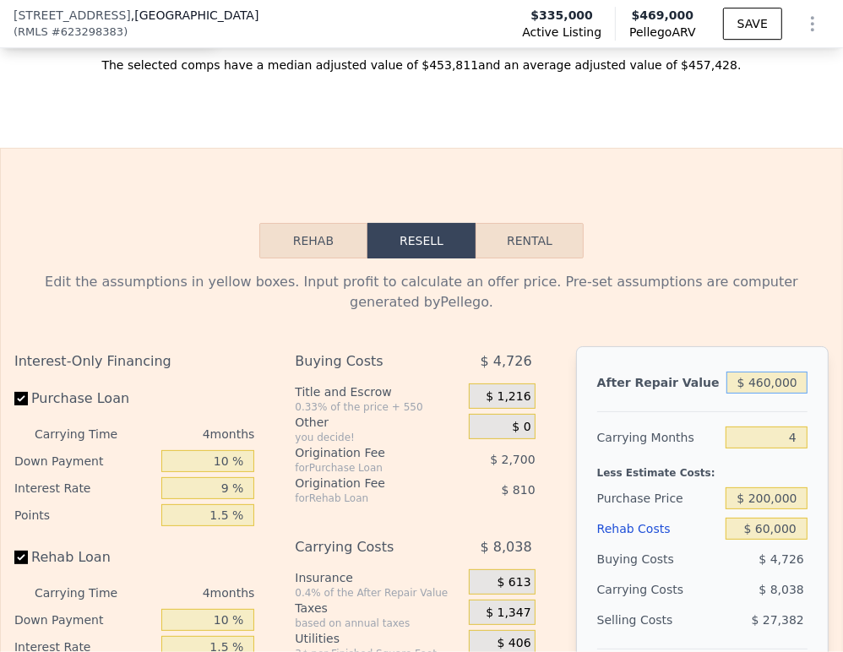
click at [751, 388] on input "$ 460,000" at bounding box center [766, 383] width 81 height 22
click at [758, 387] on input "$ 460,000" at bounding box center [766, 383] width 81 height 22
click at [766, 388] on input "$ 460,000" at bounding box center [766, 383] width 81 height 22
drag, startPoint x: 761, startPoint y: 384, endPoint x: 748, endPoint y: 382, distance: 12.9
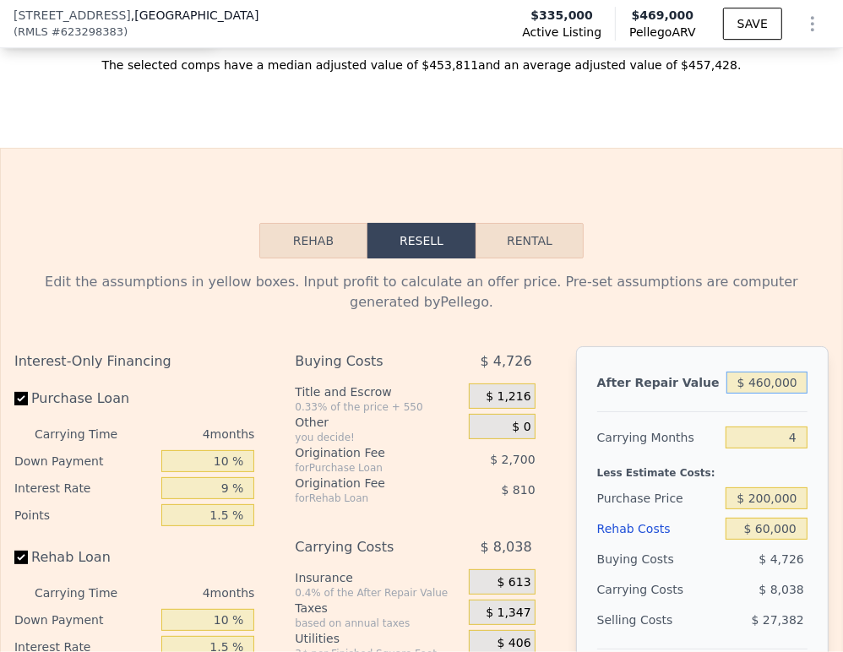
click at [748, 382] on input "$ 460,000" at bounding box center [766, 383] width 81 height 22
type input "$ 480,000"
type input "$ 178,661"
type input "$ 480,000"
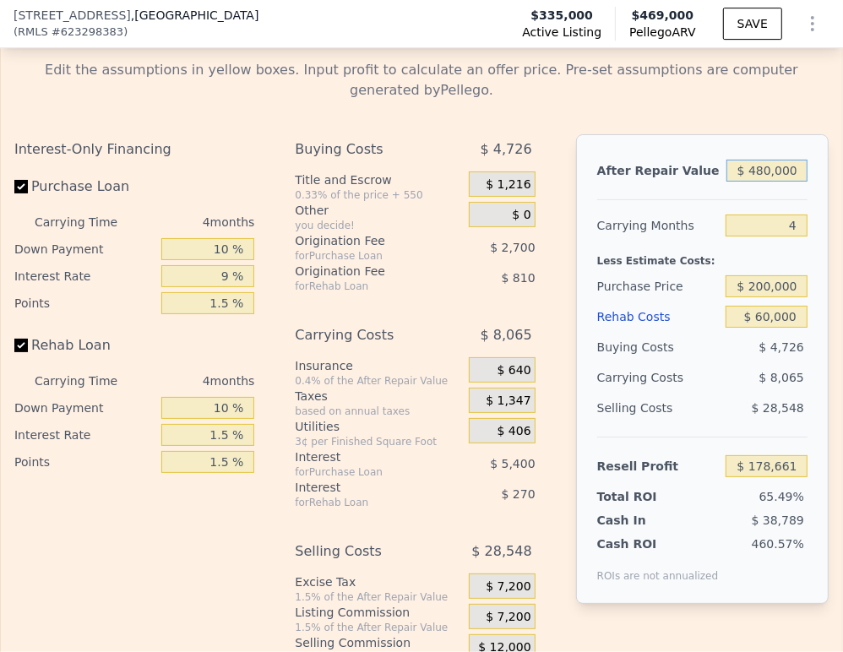
scroll to position [3565, 0]
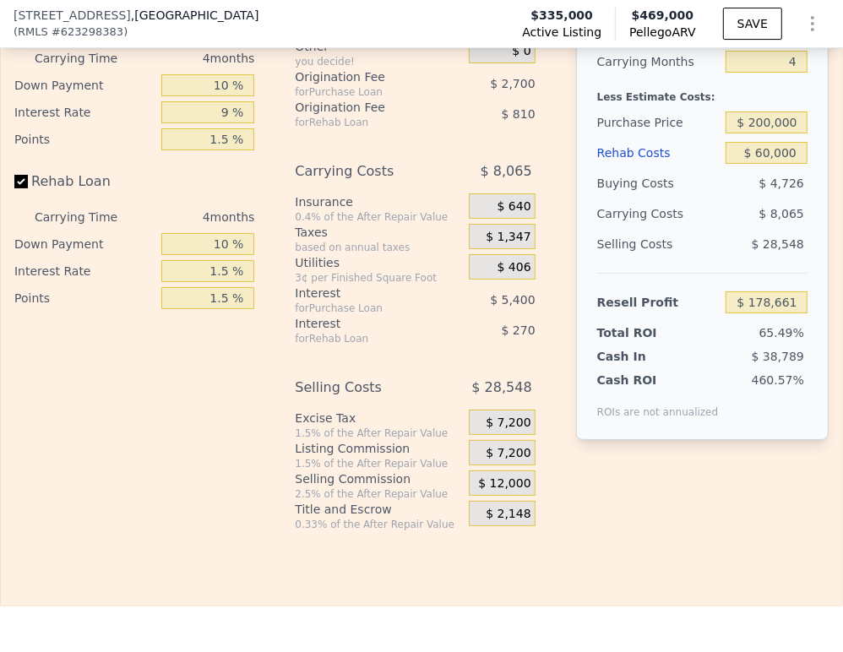
click at [694, 247] on div "Selling Costs" at bounding box center [658, 244] width 122 height 30
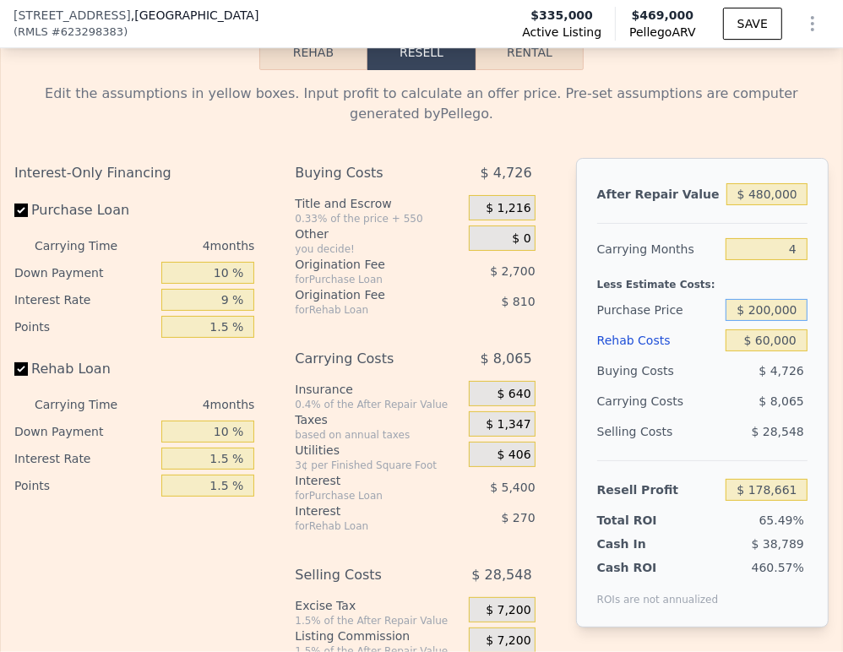
drag, startPoint x: 762, startPoint y: 312, endPoint x: 749, endPoint y: 312, distance: 12.7
click at [749, 312] on input "$ 200,000" at bounding box center [766, 310] width 82 height 22
type input "$ 230,000"
click at [703, 390] on div "$ 8,065" at bounding box center [748, 401] width 117 height 30
type input "$ 147,344"
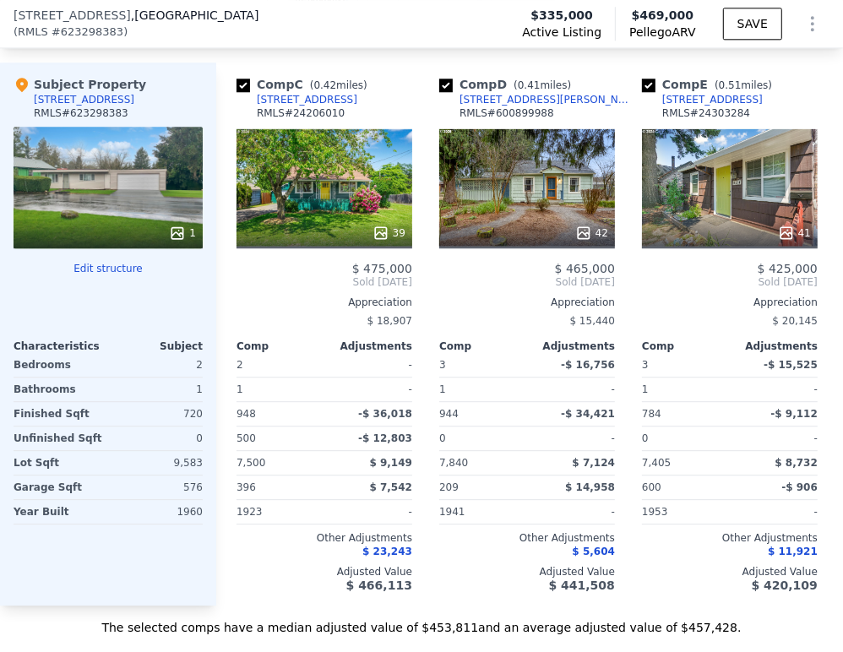
scroll to position [2620, 0]
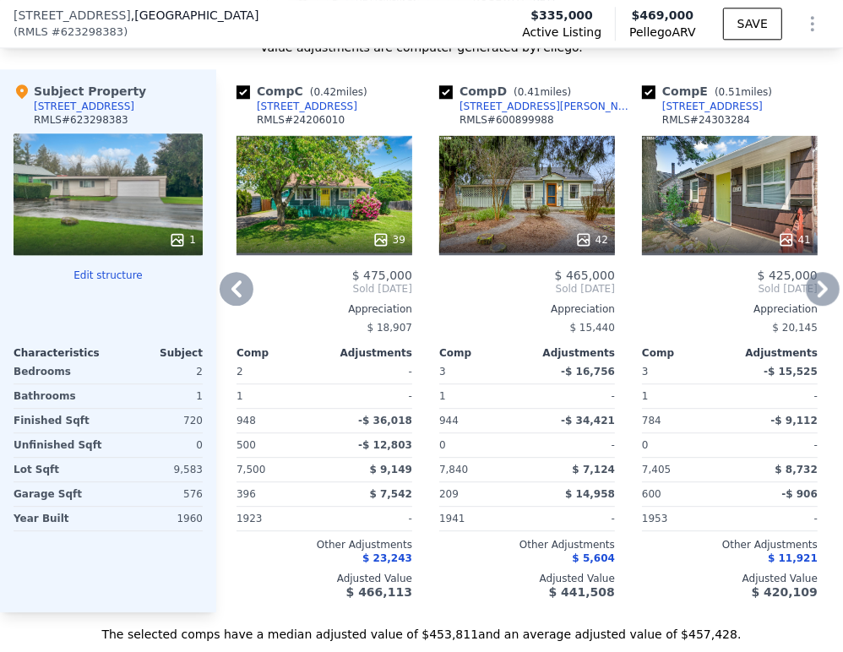
click at [236, 293] on icon at bounding box center [237, 289] width 34 height 34
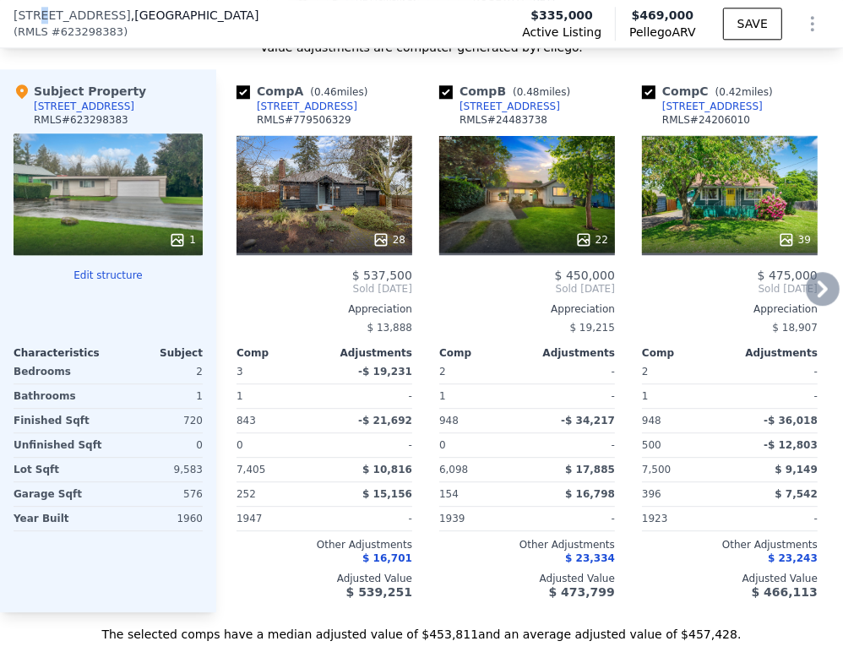
scroll to position [2618, 0]
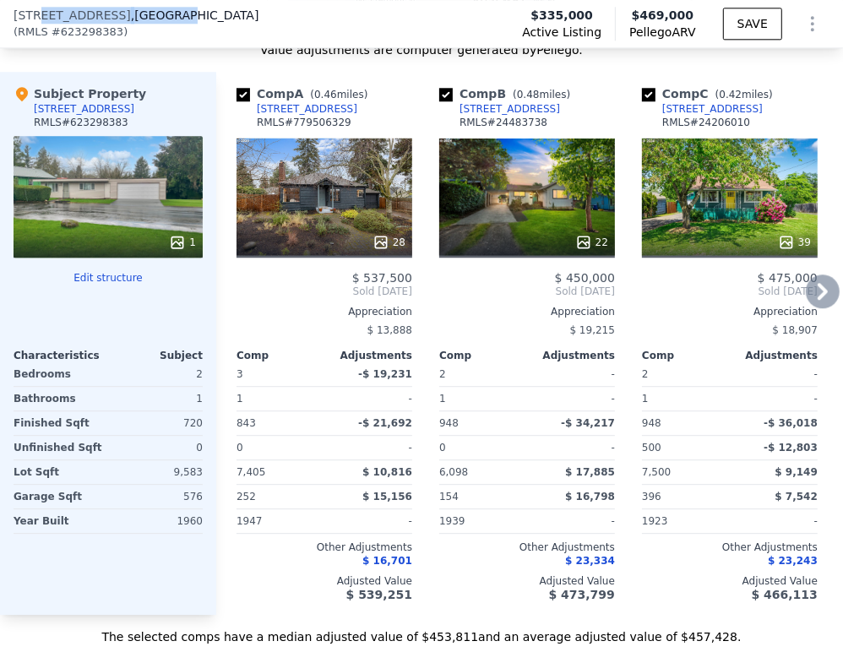
drag, startPoint x: 41, startPoint y: 9, endPoint x: 196, endPoint y: 16, distance: 155.5
click at [196, 16] on div "[STREET_ADDRESS] ( RMLS # 623298383 ) Active Listing $335,000 Pellego ARV $469,…" at bounding box center [421, 23] width 843 height 47
copy div "NE Prescott St , [GEOGRAPHIC_DATA]"
click at [806, 300] on icon at bounding box center [823, 291] width 34 height 34
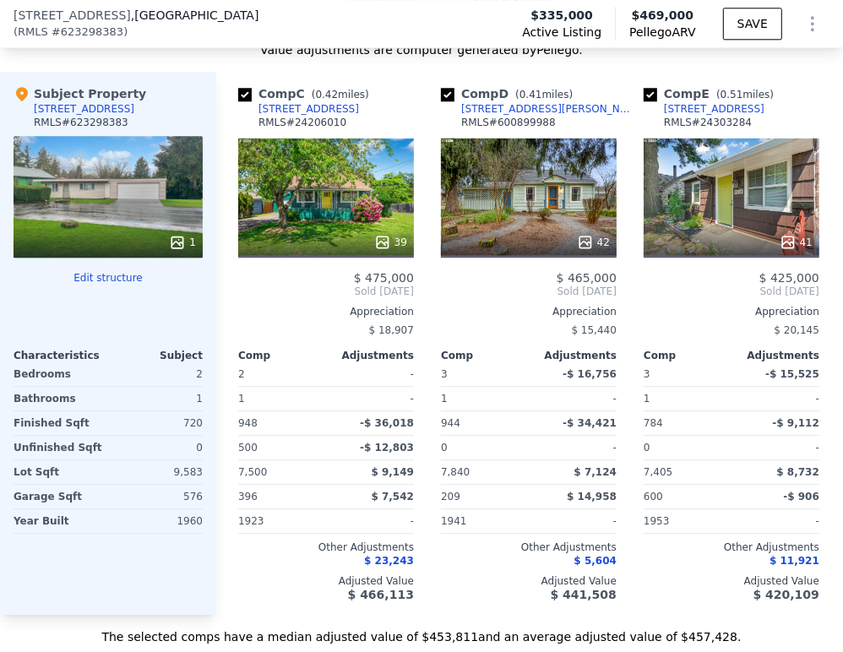
scroll to position [0, 405]
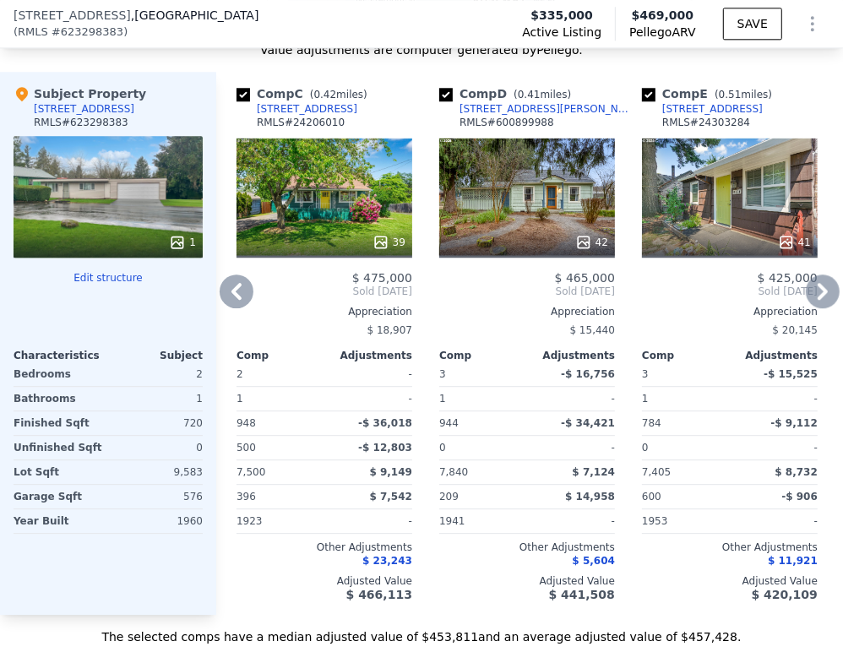
click at [240, 307] on icon at bounding box center [237, 291] width 34 height 34
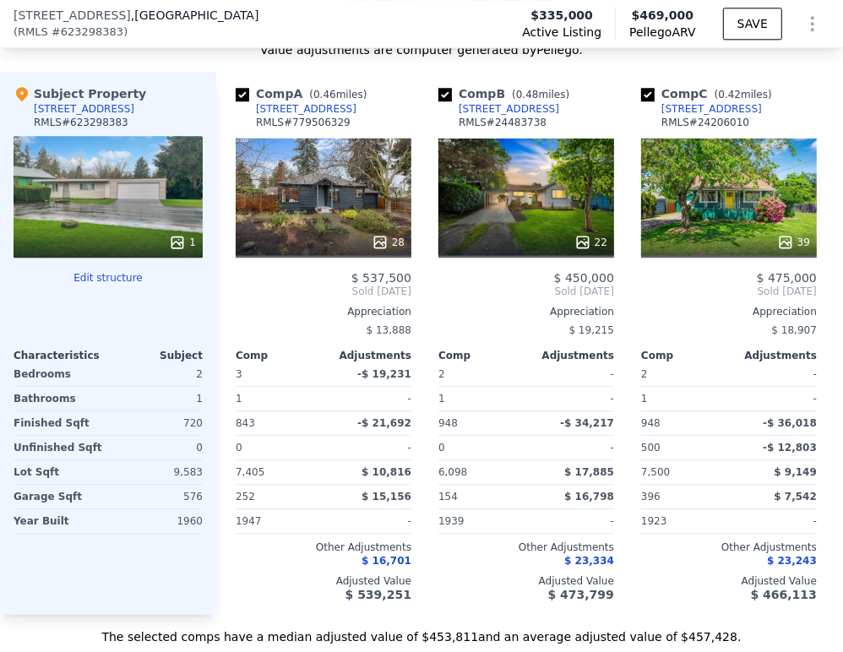
scroll to position [0, 0]
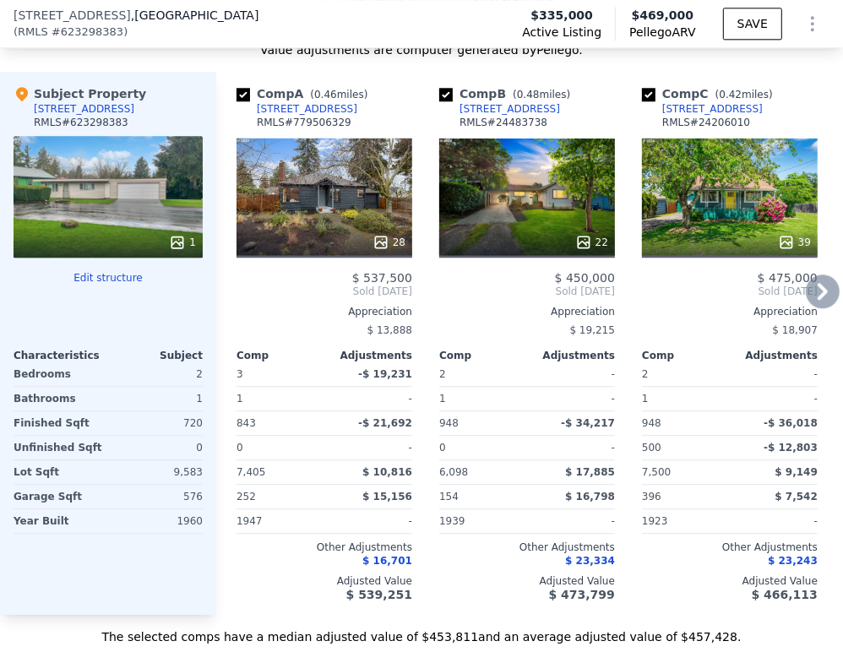
click at [814, 303] on icon at bounding box center [823, 291] width 34 height 34
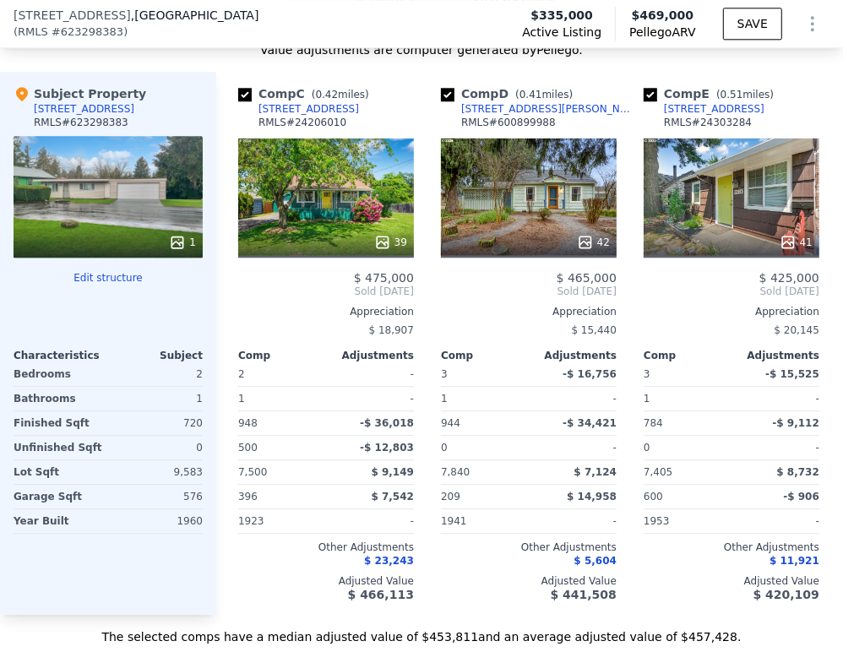
scroll to position [0, 405]
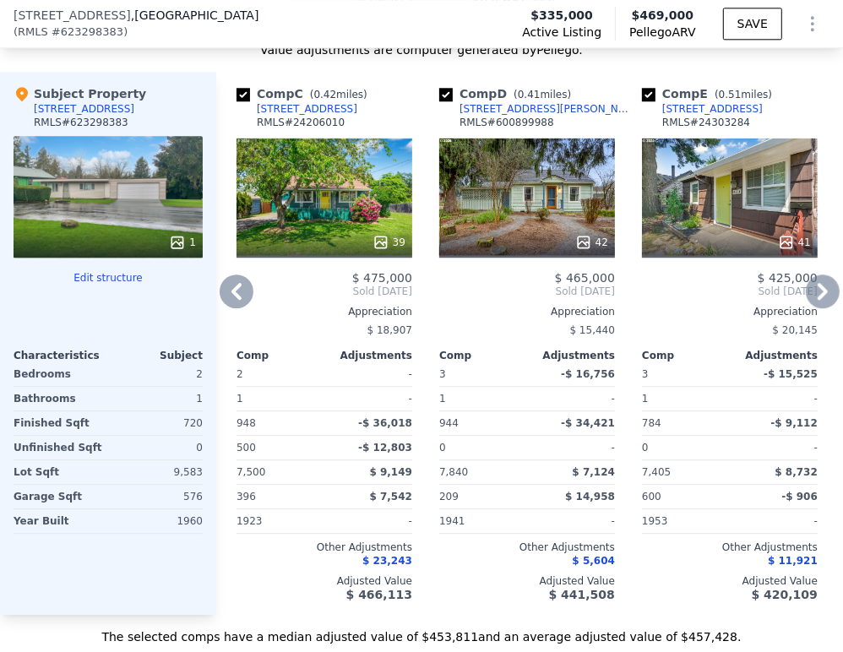
click at [814, 304] on div "Comp A ( 0.46 miles) [STREET_ADDRESS] # 779506329 28 $ 537,500 Sold [DATE] Appr…" at bounding box center [529, 343] width 627 height 543
click at [817, 297] on icon at bounding box center [822, 291] width 10 height 17
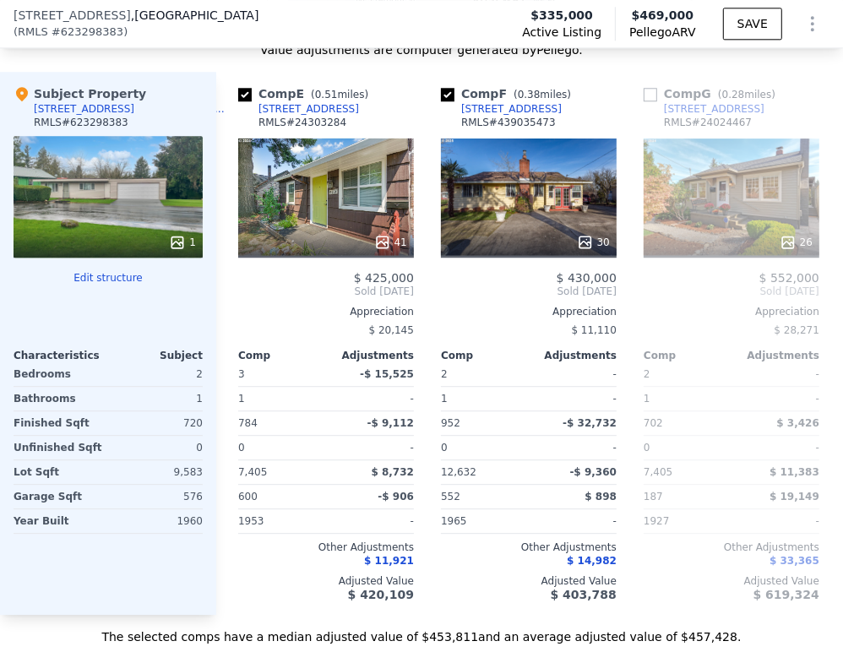
scroll to position [0, 811]
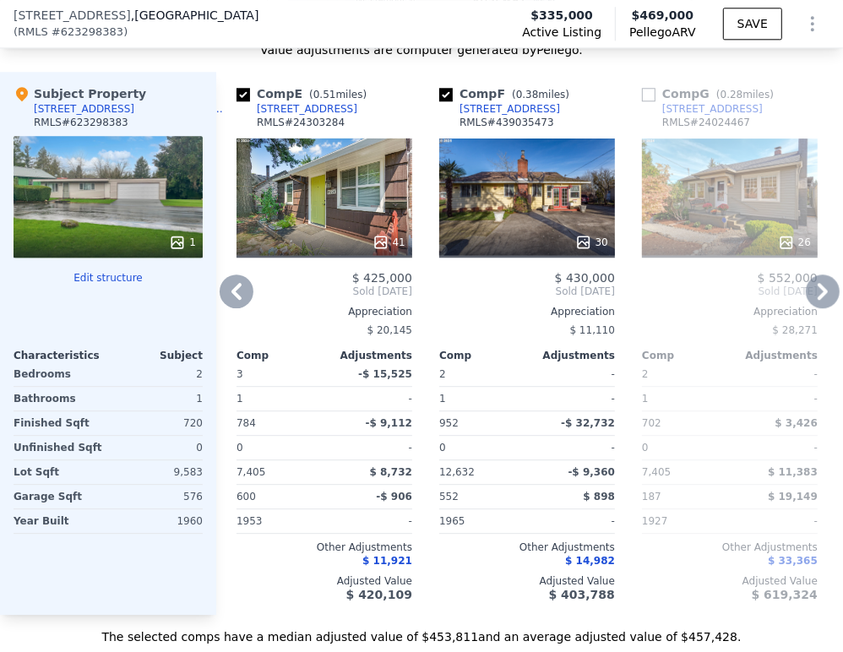
click at [817, 298] on icon at bounding box center [822, 291] width 10 height 17
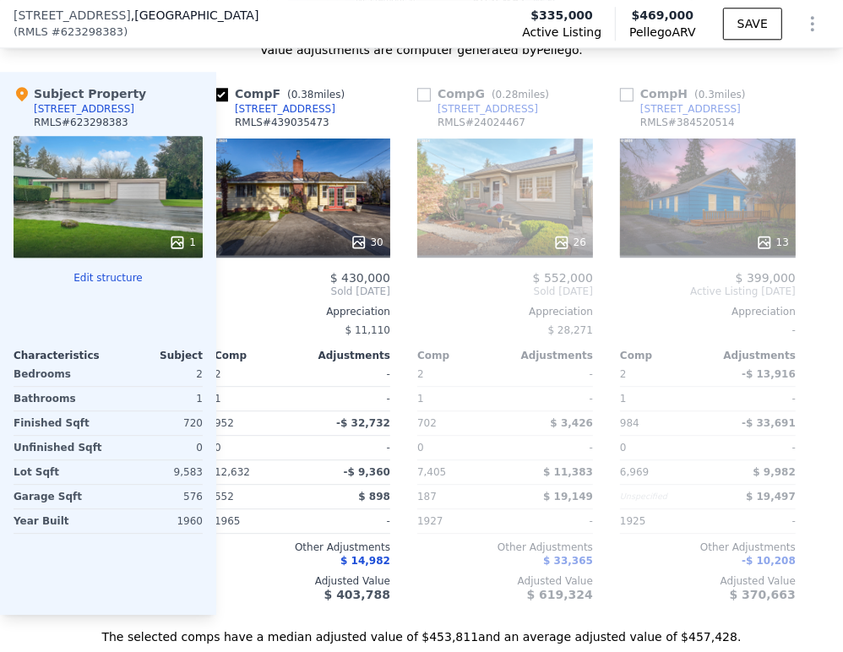
scroll to position [0, 1049]
click at [242, 301] on icon at bounding box center [237, 291] width 34 height 34
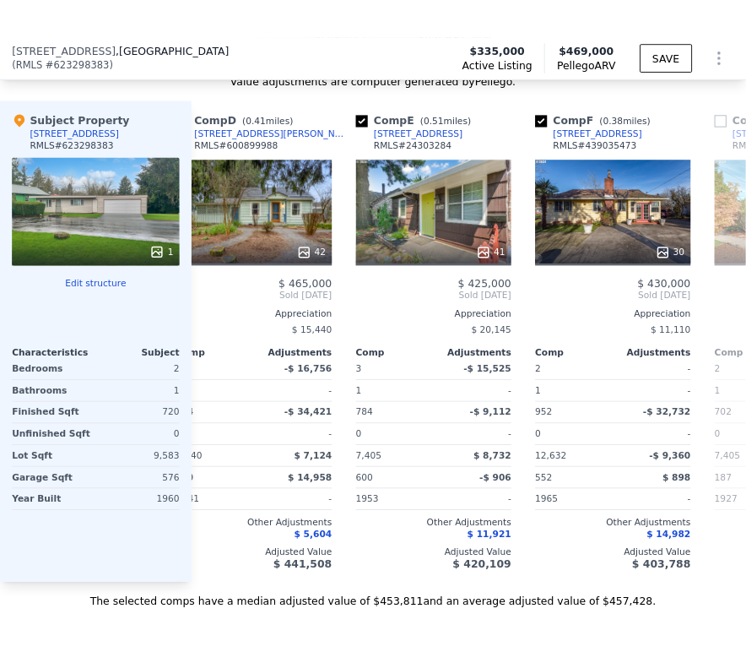
scroll to position [0, 643]
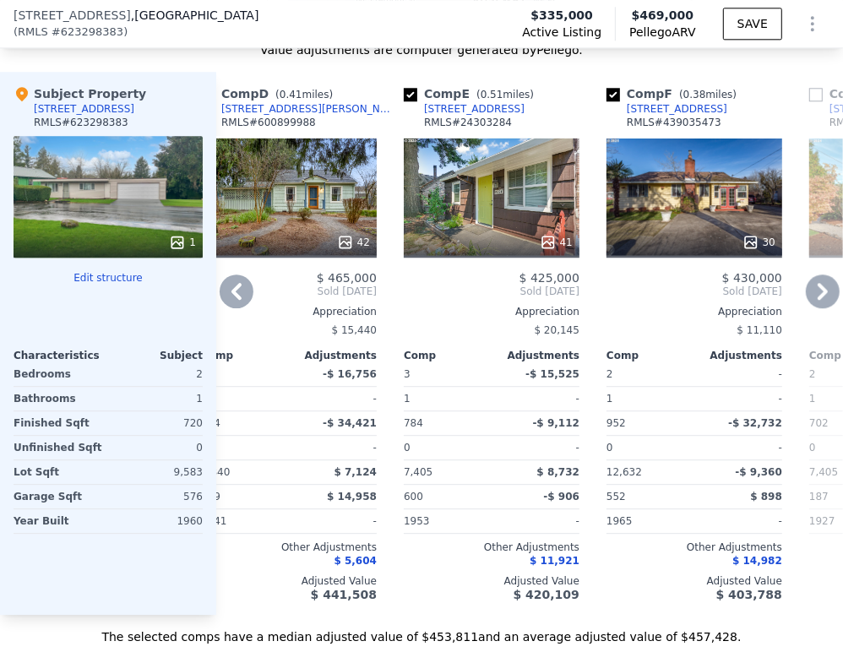
click at [500, 190] on div "41" at bounding box center [492, 197] width 176 height 122
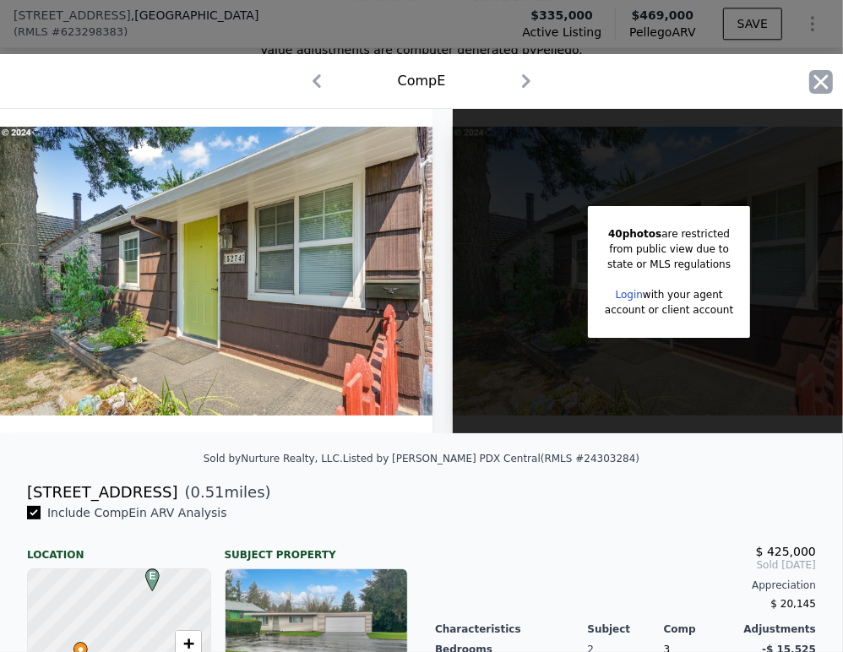
click at [811, 73] on icon "button" at bounding box center [821, 82] width 24 height 24
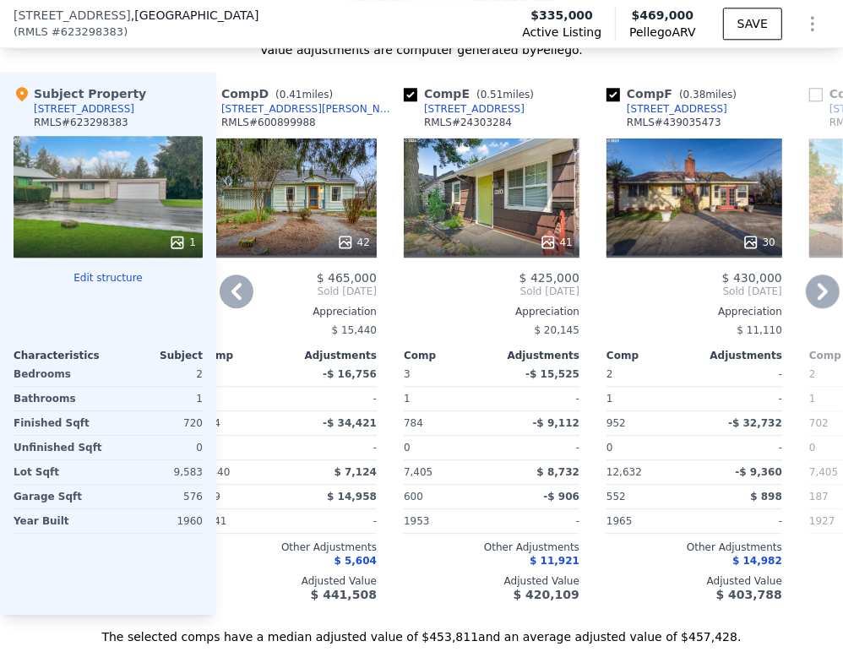
click at [498, 116] on div "[STREET_ADDRESS]" at bounding box center [474, 109] width 100 height 14
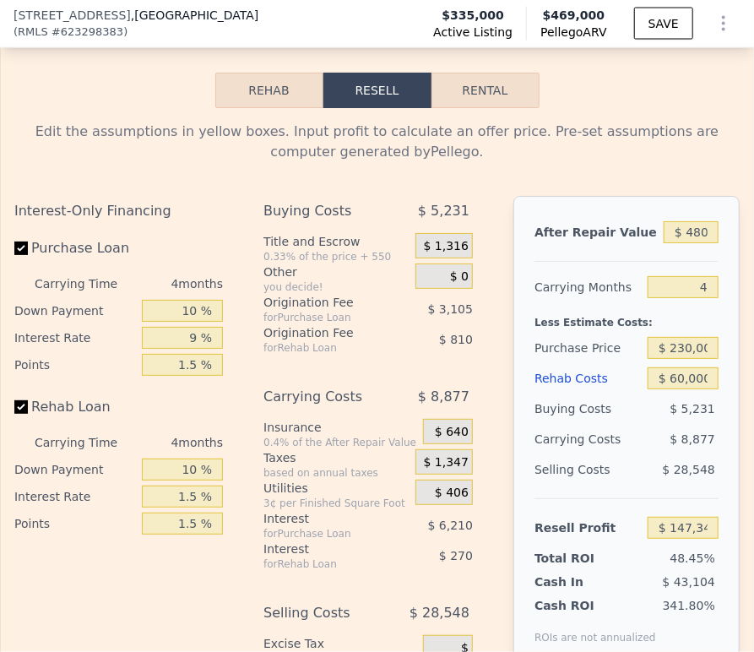
scroll to position [3368, 0]
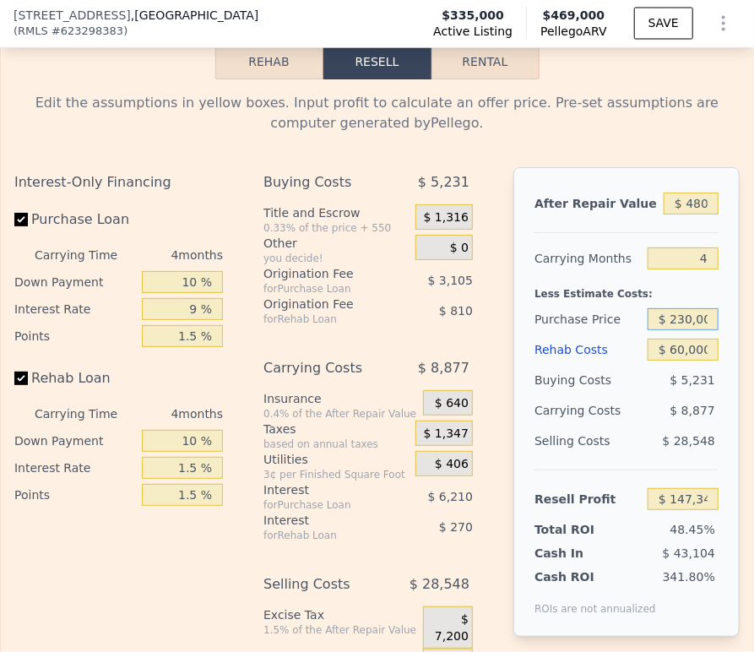
click at [649, 330] on input "$ 230,000" at bounding box center [683, 319] width 71 height 22
type input "$ 335,000"
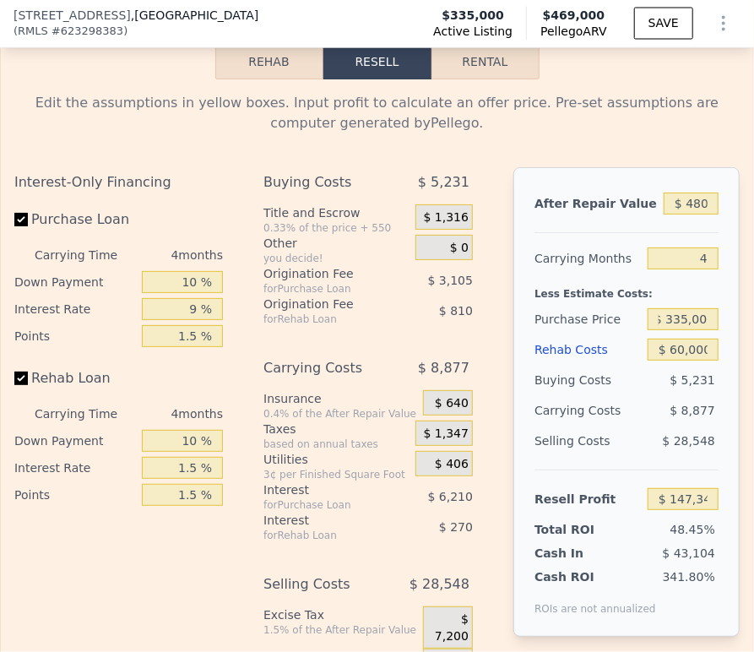
click at [631, 457] on div "Selling Costs $ 28,548" at bounding box center [627, 448] width 184 height 44
type input "$ 37,744"
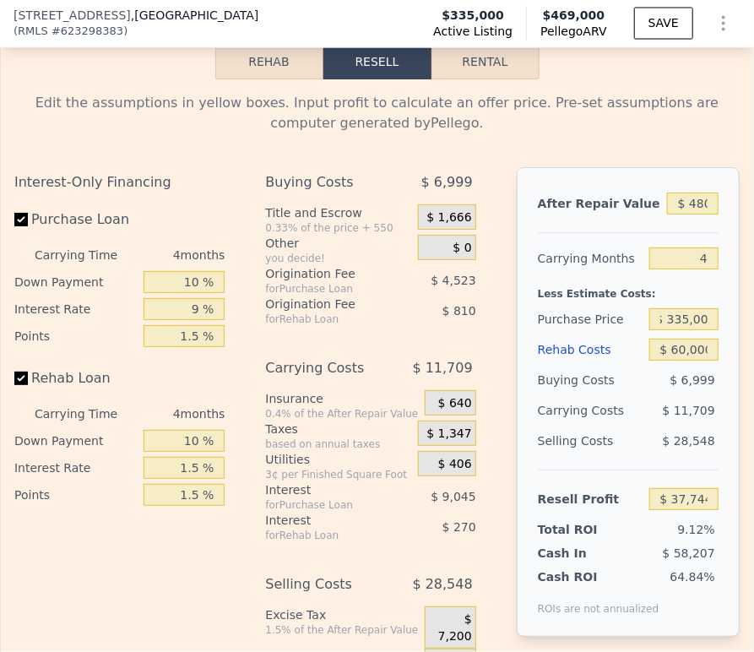
scroll to position [0, 0]
click at [678, 214] on input "$ 480,000" at bounding box center [693, 204] width 52 height 22
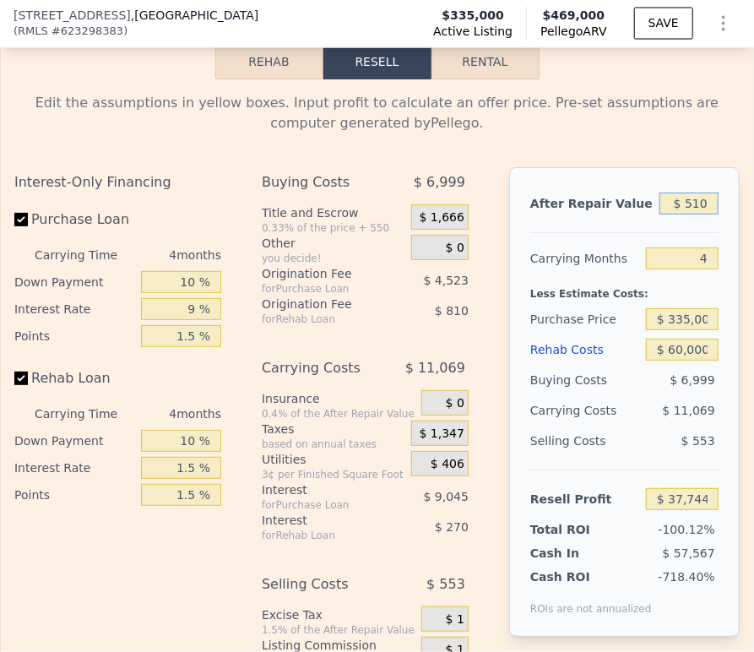
type input "$ 5,100"
type input "-$ 413,570"
type input "$ 510,000"
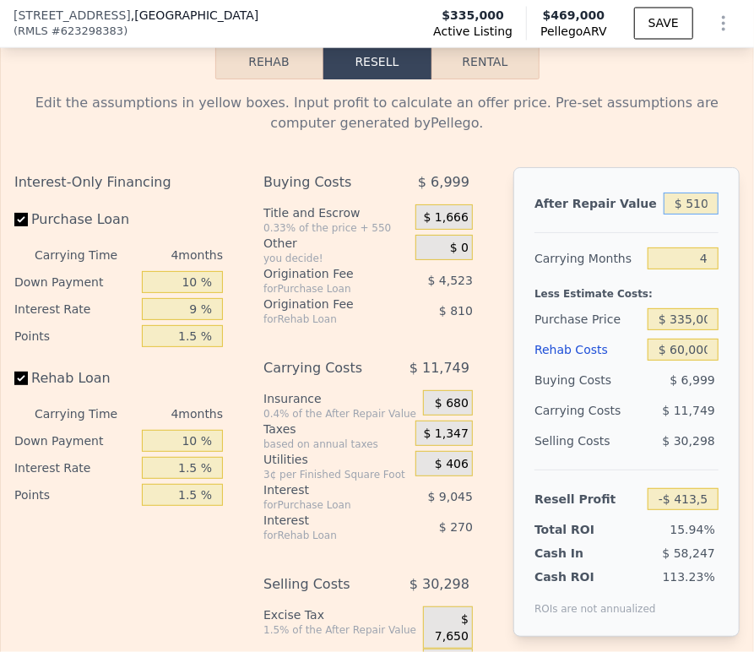
type input "$ 65,954"
click at [679, 233] on div at bounding box center [627, 226] width 184 height 14
click at [649, 269] on input "4" at bounding box center [683, 258] width 71 height 22
click at [659, 330] on input "$ 335,000" at bounding box center [683, 319] width 71 height 22
click at [670, 214] on input "$ 510,000" at bounding box center [691, 204] width 55 height 22
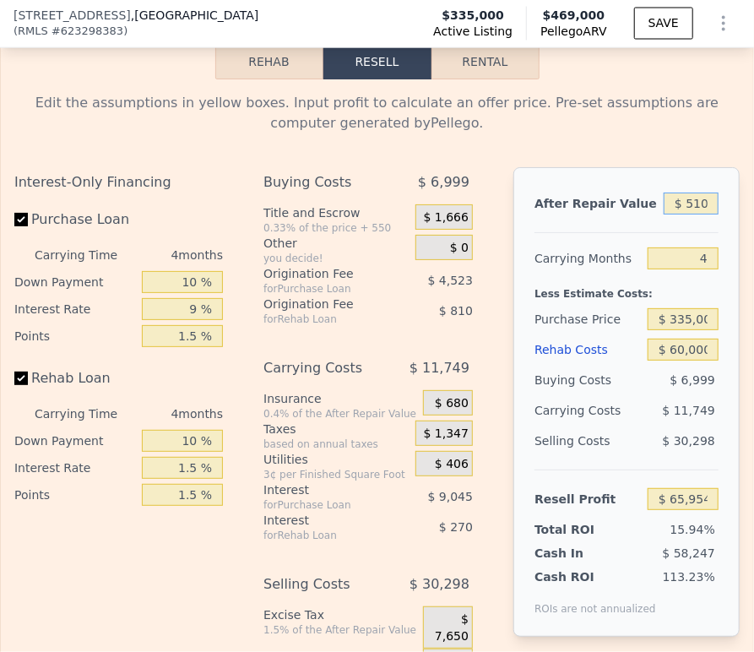
click at [670, 214] on input "$ 510,000" at bounding box center [691, 204] width 55 height 22
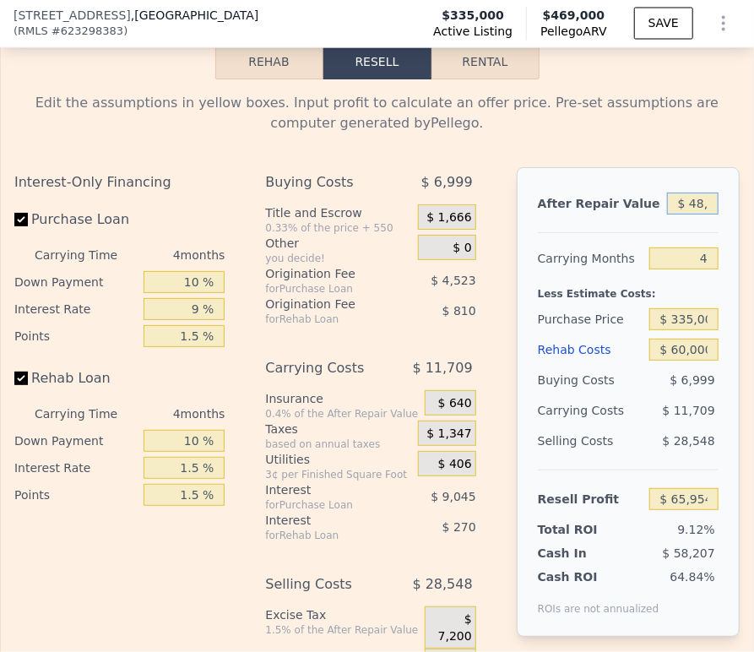
type input "$ 480,000"
type input "$ 37,744"
type input "$ 480,000"
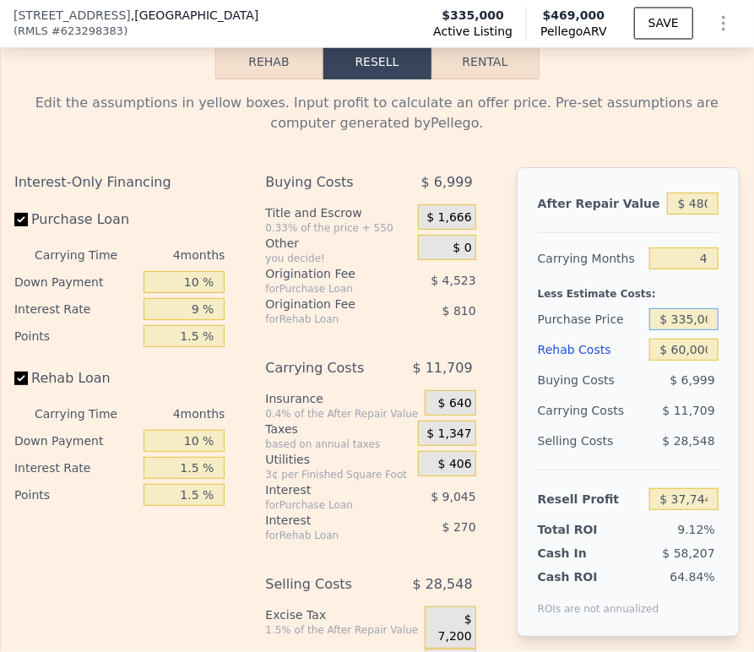
click at [652, 330] on input "$ 335,000" at bounding box center [683, 319] width 69 height 22
click at [687, 330] on input "$ 335,000" at bounding box center [683, 319] width 69 height 22
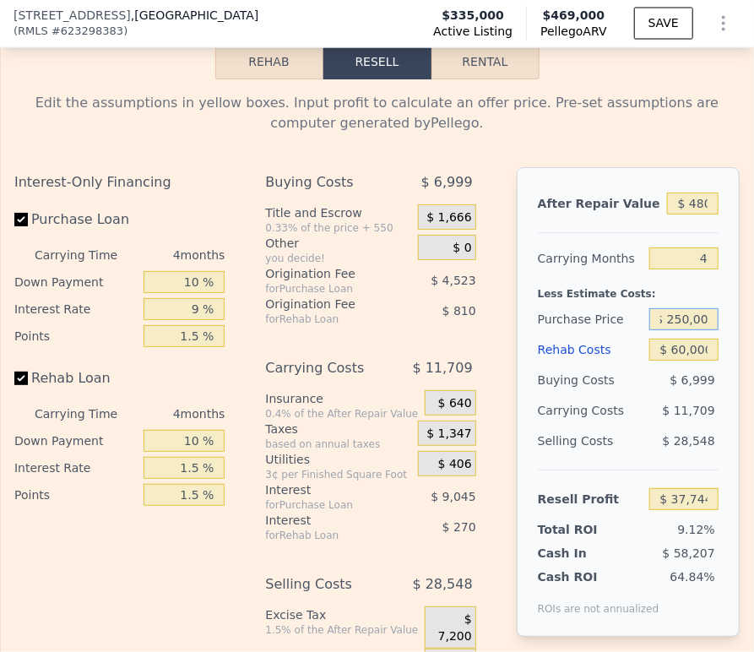
type input "$ 250,000"
click at [649, 365] on div "$ 60,000" at bounding box center [683, 349] width 69 height 30
type input "$ 126,467"
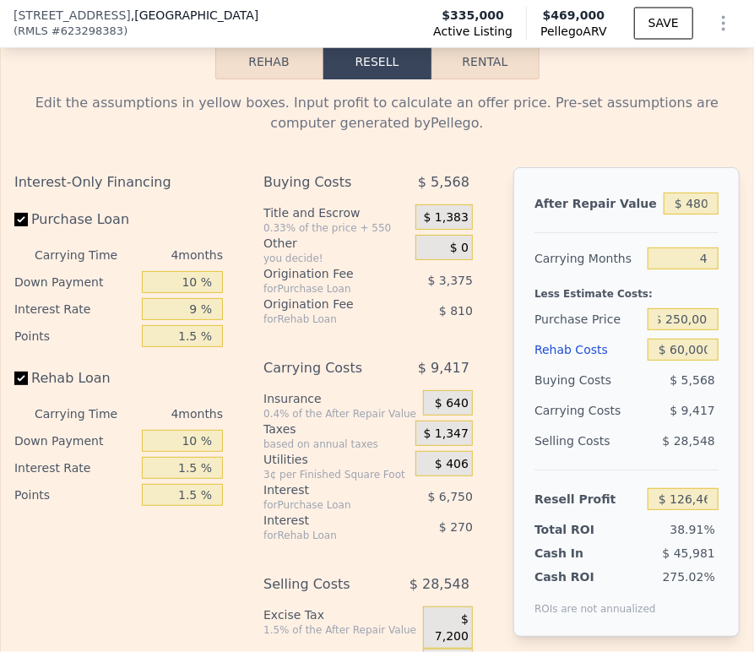
scroll to position [0, 0]
click at [664, 330] on input "$ 250,000" at bounding box center [683, 319] width 71 height 22
click at [670, 365] on div "$ 60,000" at bounding box center [683, 349] width 71 height 30
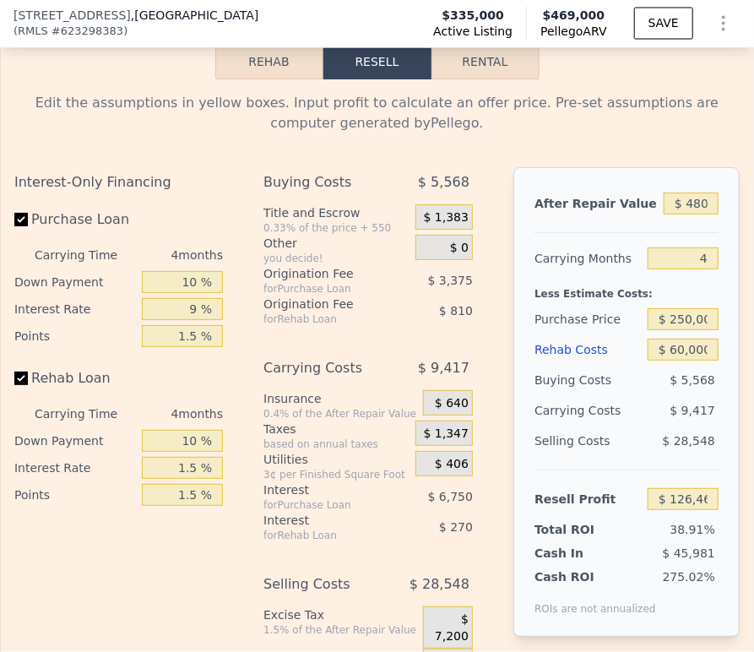
click at [649, 425] on div "$ 9,417" at bounding box center [673, 410] width 90 height 30
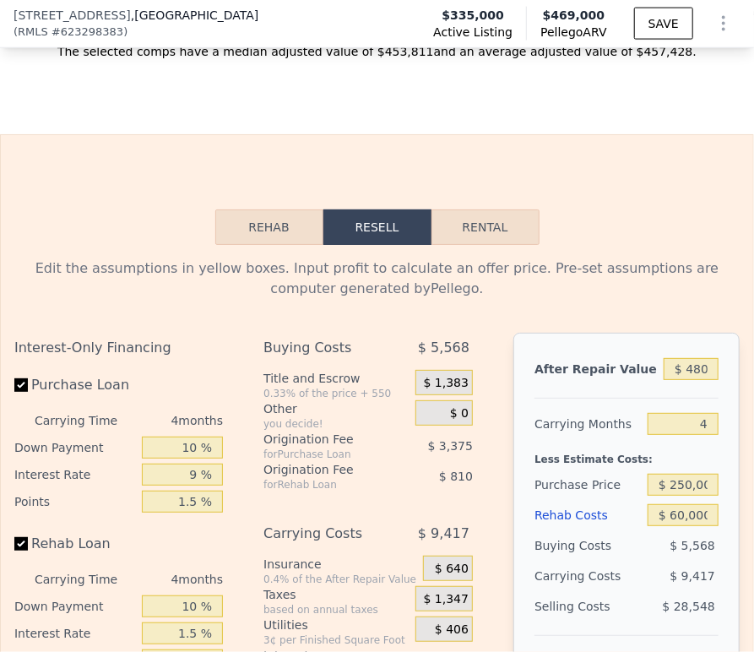
scroll to position [3181, 0]
